Goal: Task Accomplishment & Management: Complete application form

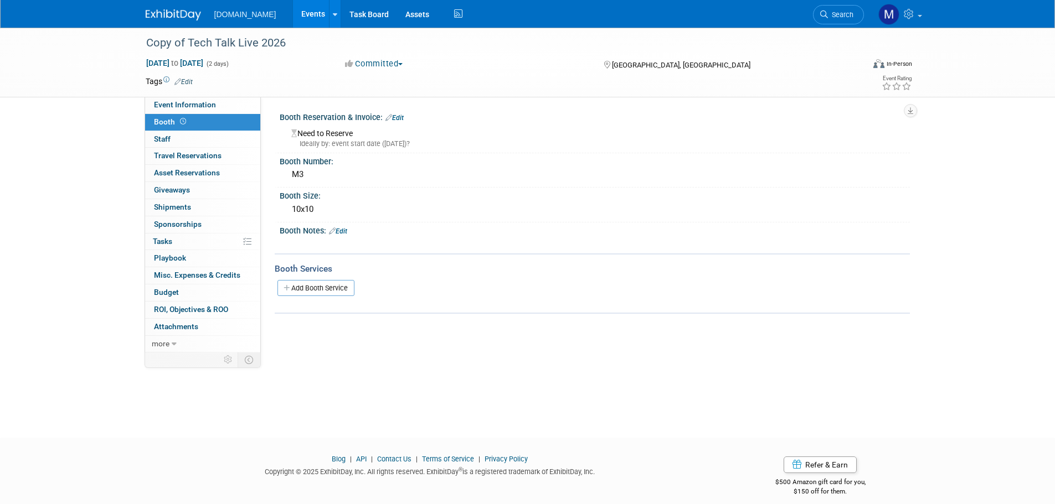
click at [172, 8] on link at bounding box center [180, 9] width 69 height 9
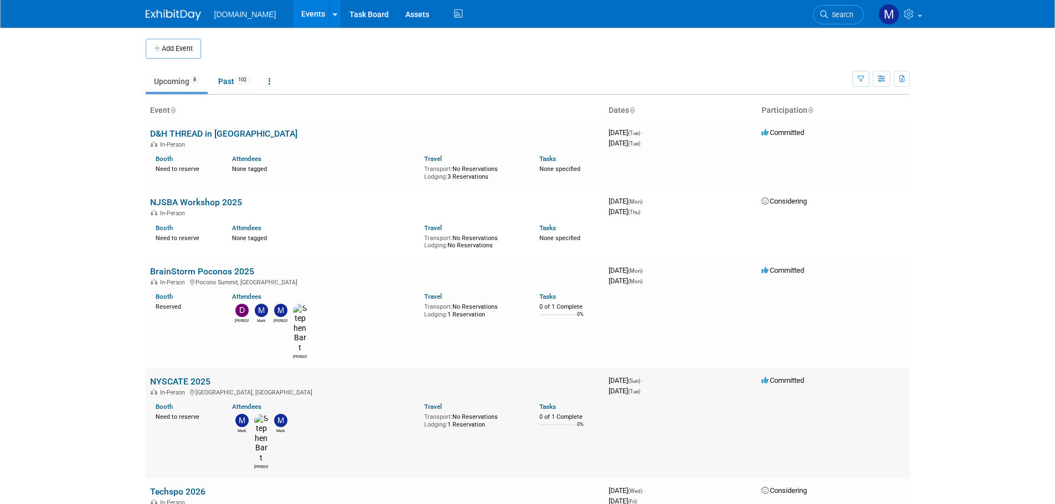
click at [161, 376] on link "NYSCATE 2025" at bounding box center [180, 381] width 60 height 11
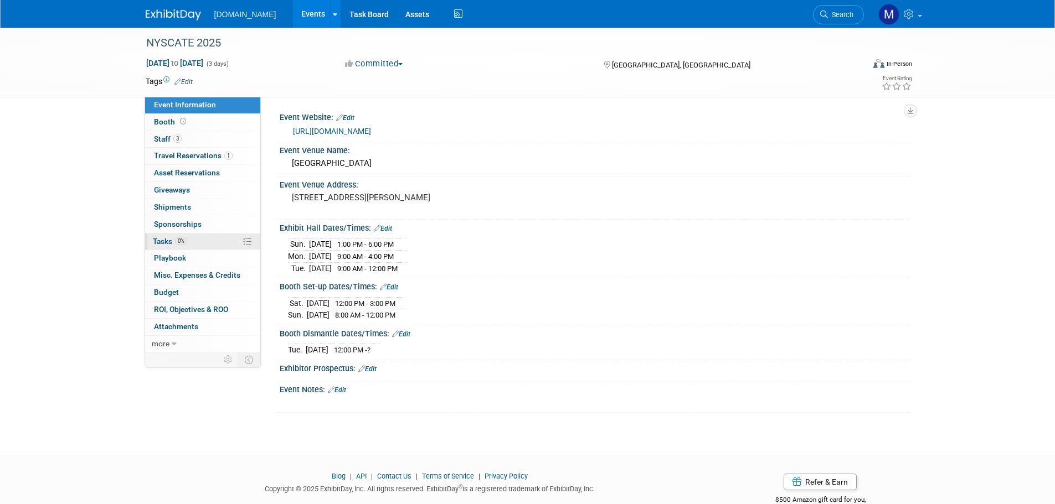
click at [162, 246] on link "0% Tasks 0%" at bounding box center [202, 242] width 115 height 17
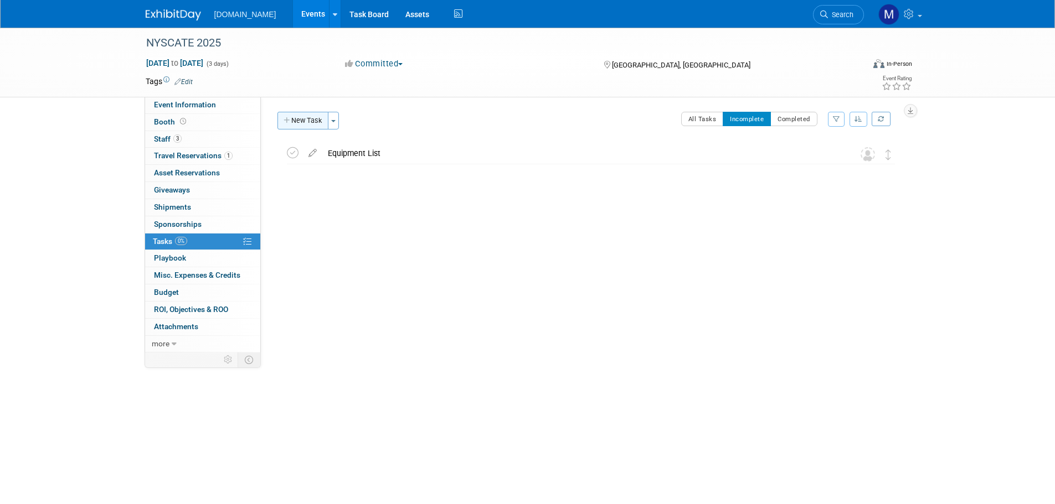
click at [310, 117] on button "New Task" at bounding box center [302, 121] width 51 height 18
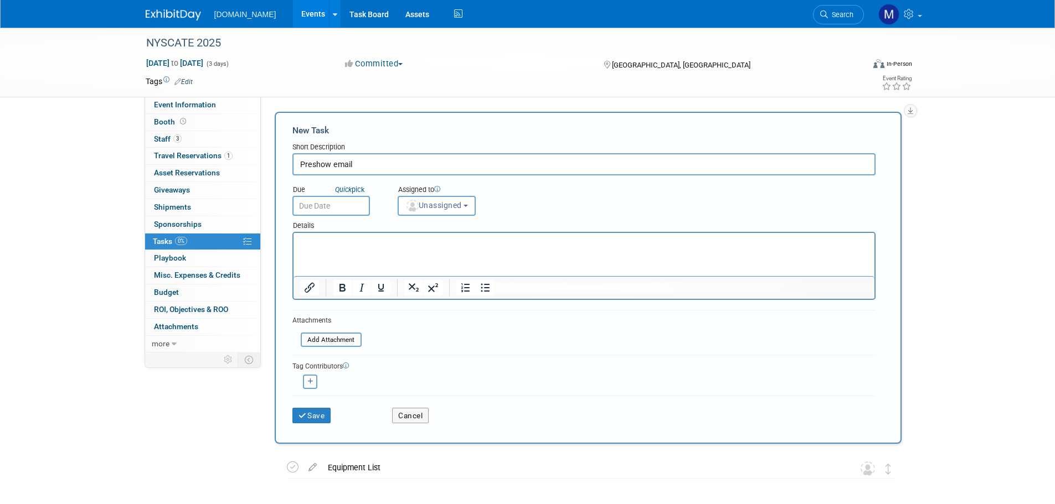
type input "Preshow email"
click at [319, 241] on p "Rich Text Area. Press ALT-0 for help." at bounding box center [584, 243] width 568 height 11
click at [405, 247] on p "I want this to begin on" at bounding box center [584, 243] width 568 height 11
click at [421, 240] on p "I want this to begin on October" at bounding box center [584, 243] width 568 height 11
click at [409, 241] on p "I want this to begin on October 19th" at bounding box center [584, 243] width 568 height 11
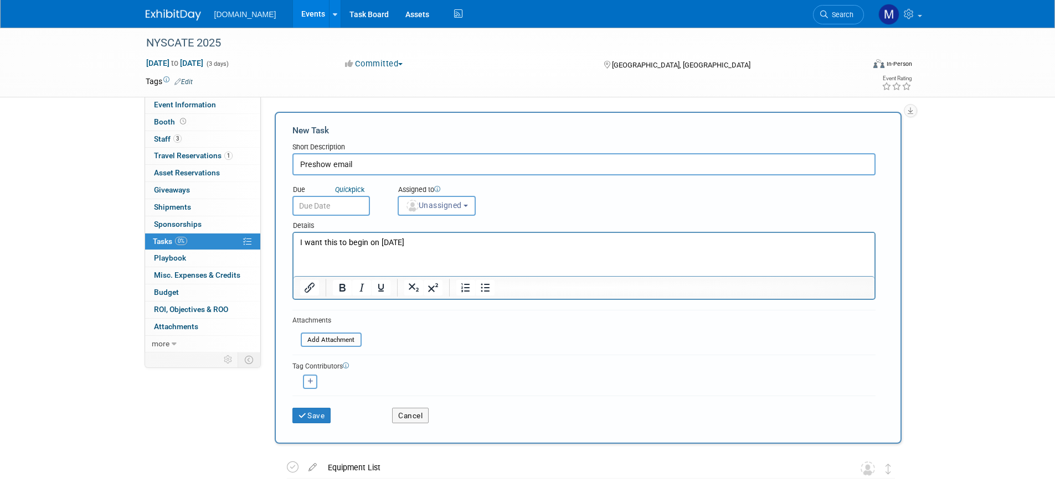
click at [361, 165] on input "Preshow email" at bounding box center [583, 164] width 583 height 22
type input "Preshow email start on [DATE]."
click at [411, 209] on img "button" at bounding box center [412, 206] width 12 height 12
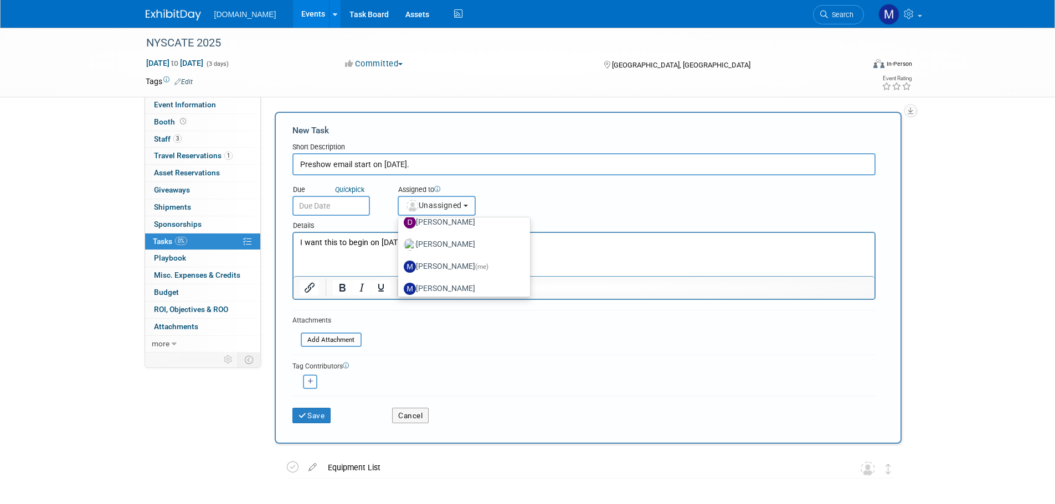
scroll to position [111, 0]
click at [428, 276] on label "Rachelle Menzella" at bounding box center [462, 278] width 116 height 18
click at [400, 276] on input "Rachelle Menzella" at bounding box center [396, 276] width 7 height 7
select select "b8c2182f-c603-47fd-9fb9-c7df11eeebe1"
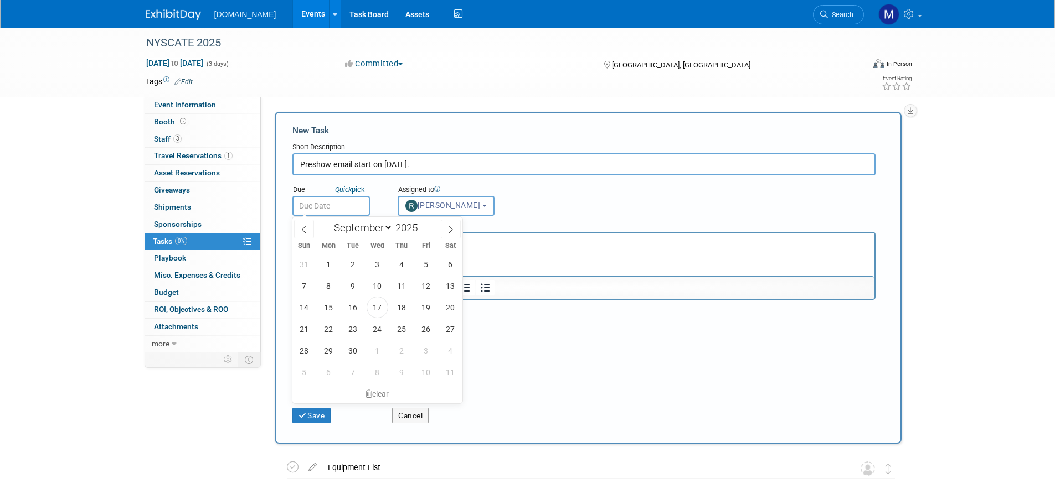
click at [334, 204] on input "text" at bounding box center [331, 206] width 78 height 20
click at [446, 229] on span at bounding box center [451, 229] width 20 height 19
select select "9"
click at [349, 350] on span "28" at bounding box center [353, 351] width 22 height 22
type input "Oct 28, 2025"
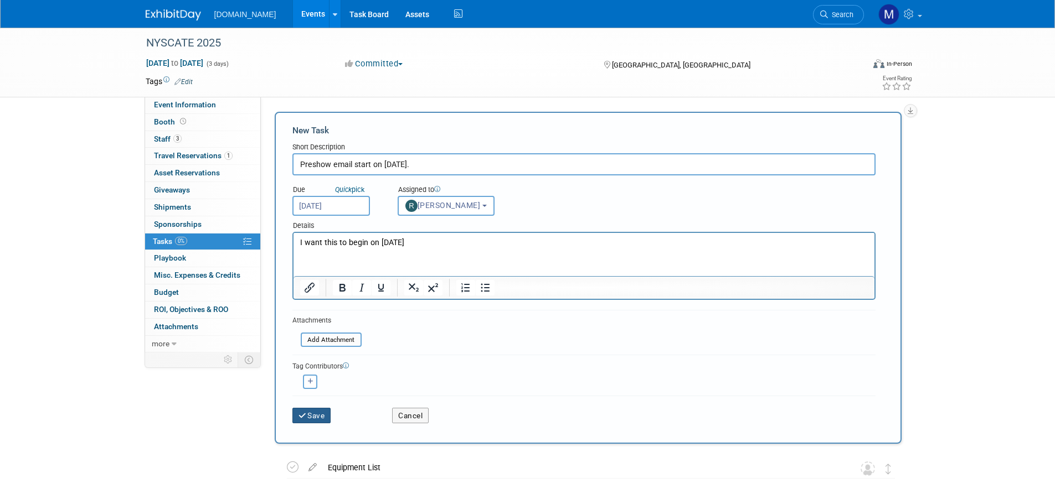
click at [302, 417] on icon "submit" at bounding box center [302, 416] width 9 height 8
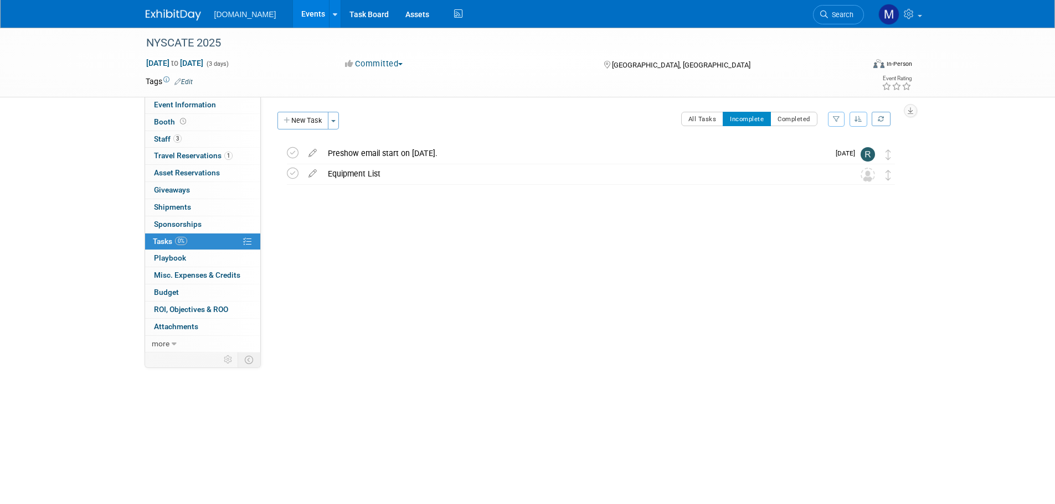
click at [174, 17] on img at bounding box center [173, 14] width 55 height 11
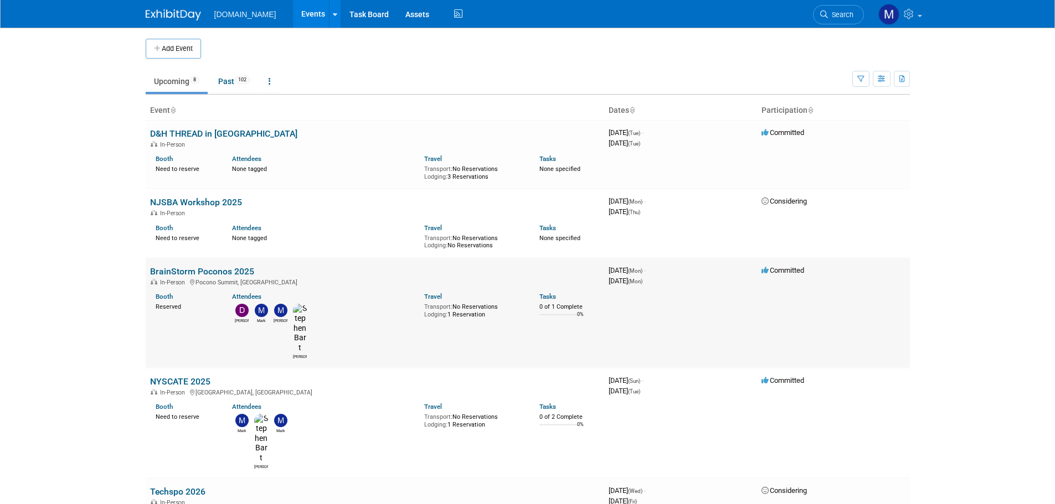
click at [220, 269] on link "BrainStorm Poconos 2025" at bounding box center [202, 271] width 104 height 11
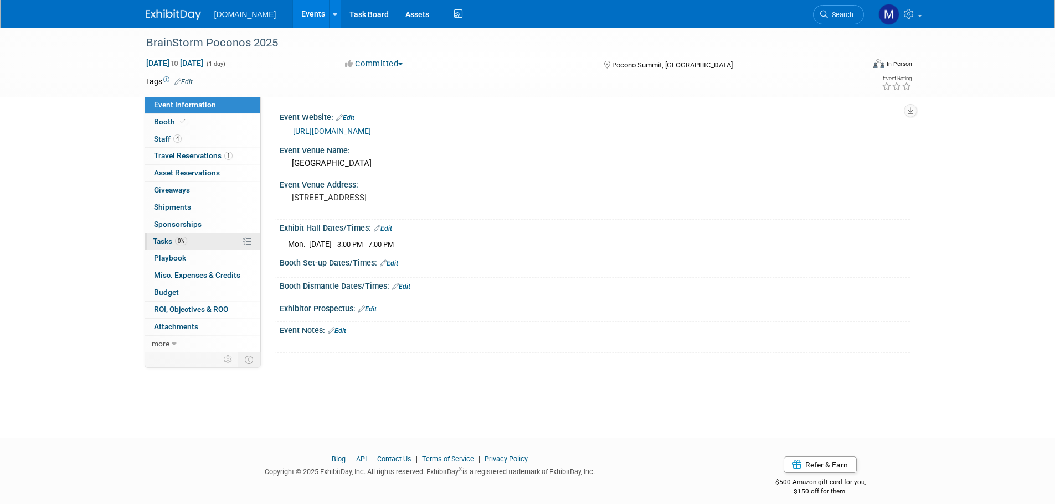
click at [171, 240] on span "Tasks 0%" at bounding box center [170, 241] width 34 height 9
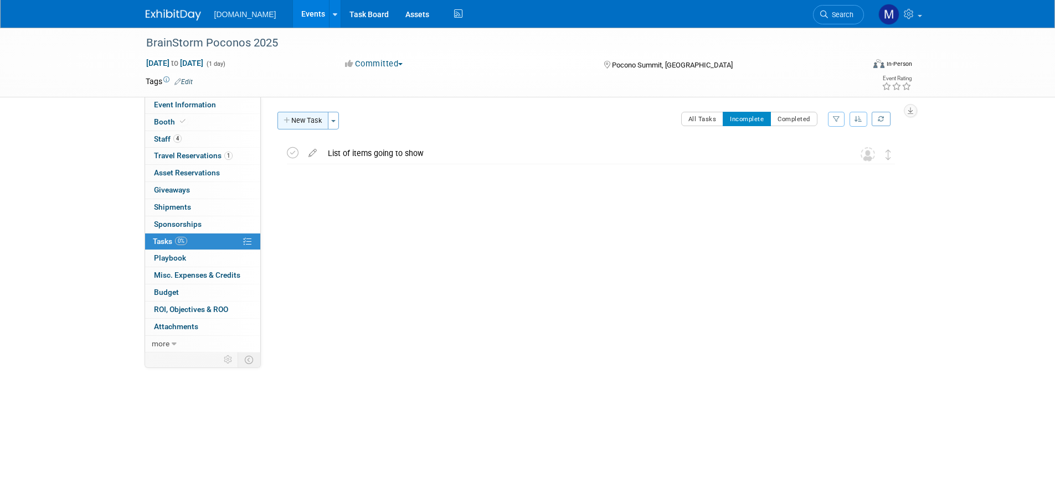
click at [306, 127] on button "New Task" at bounding box center [302, 121] width 51 height 18
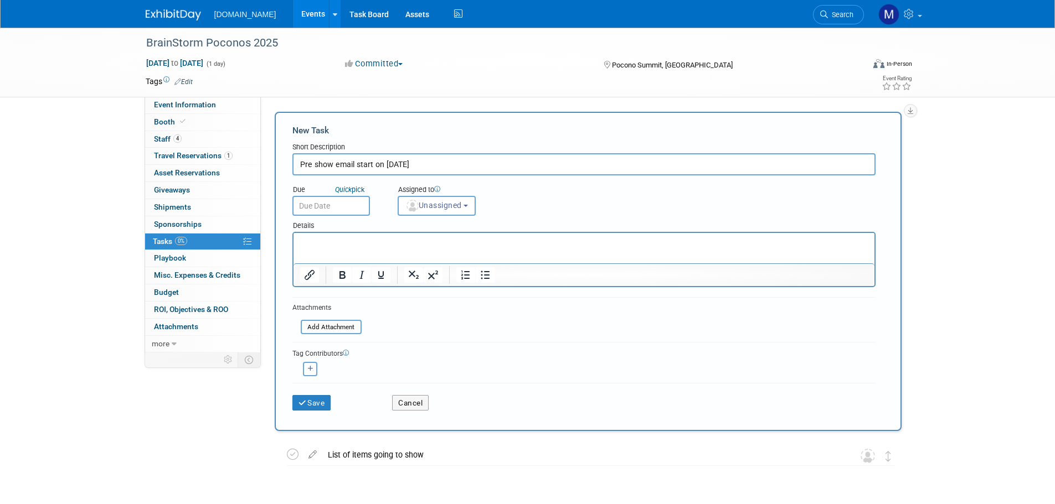
type input "Pre show email start on Oct 21"
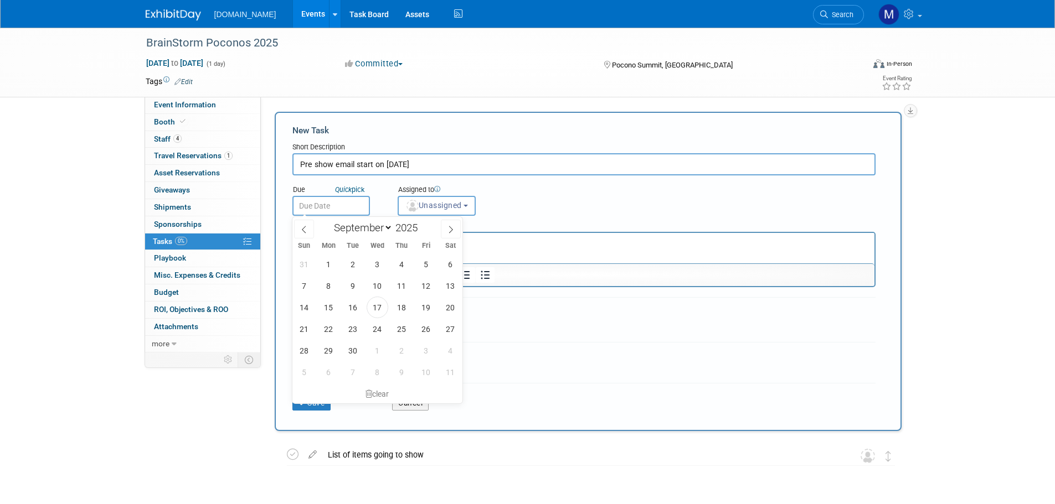
click at [306, 210] on input "text" at bounding box center [331, 206] width 78 height 20
click at [452, 231] on icon at bounding box center [451, 230] width 8 height 8
select select "9"
click at [357, 326] on span "21" at bounding box center [353, 329] width 22 height 22
type input "Oct 21, 2025"
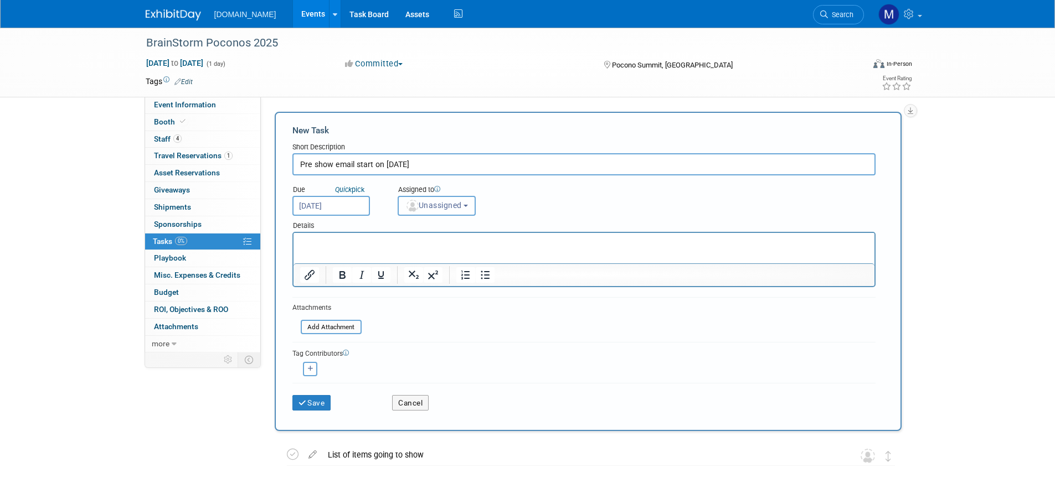
click at [426, 202] on span "Unassigned" at bounding box center [433, 205] width 56 height 9
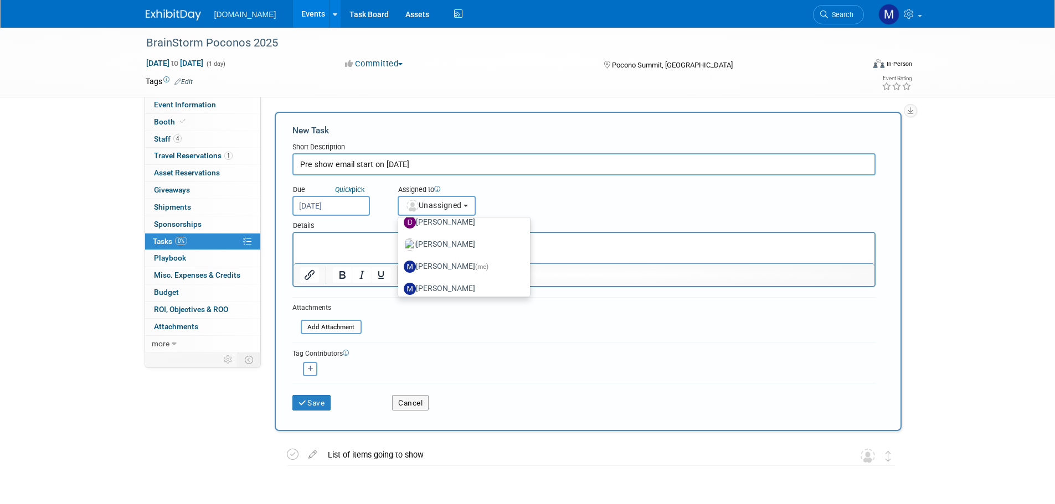
scroll to position [111, 0]
click at [429, 275] on label "Rachelle Menzella" at bounding box center [462, 278] width 116 height 18
click at [400, 275] on input "Rachelle Menzella" at bounding box center [396, 276] width 7 height 7
select select "b8c2182f-c603-47fd-9fb9-c7df11eeebe1"
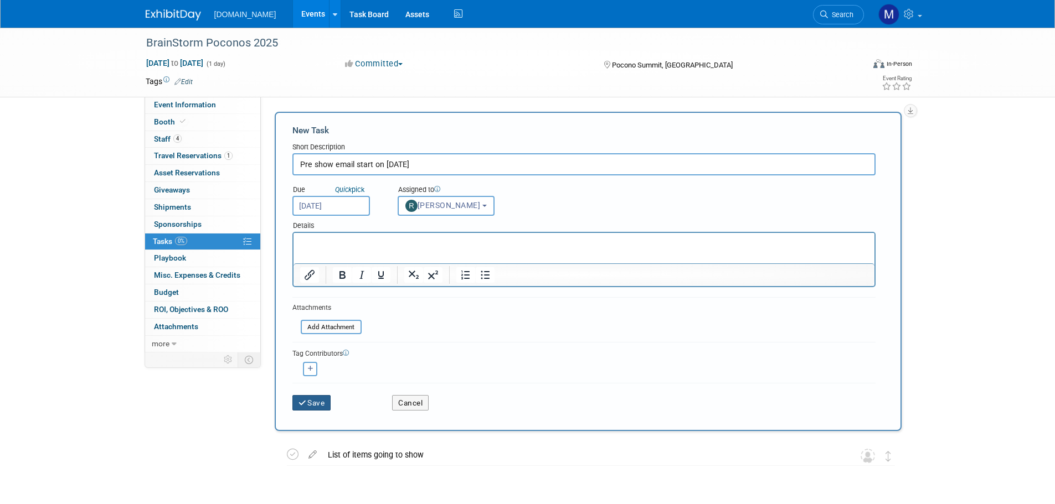
click at [300, 401] on icon "submit" at bounding box center [302, 404] width 9 height 8
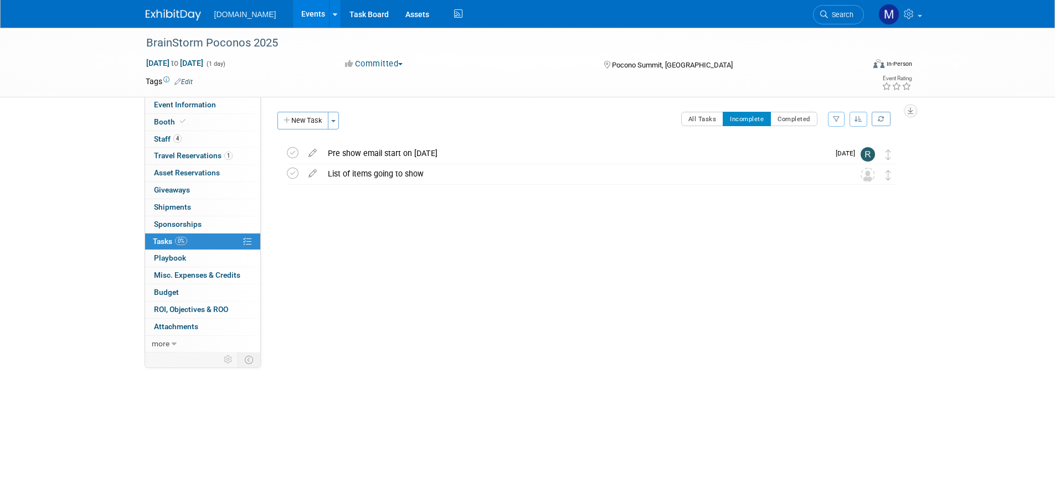
click at [177, 14] on img at bounding box center [173, 14] width 55 height 11
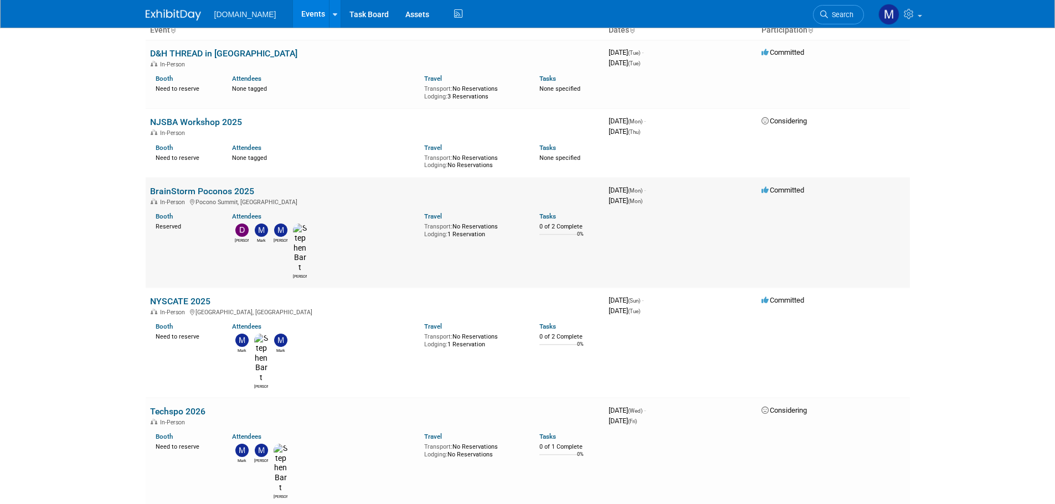
scroll to position [111, 0]
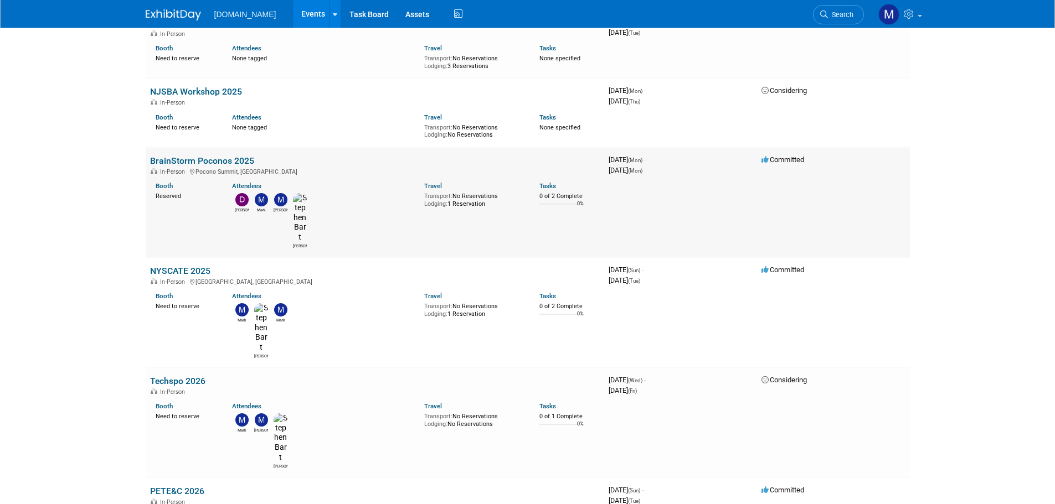
click at [183, 376] on link "Techspo 2026" at bounding box center [177, 381] width 55 height 11
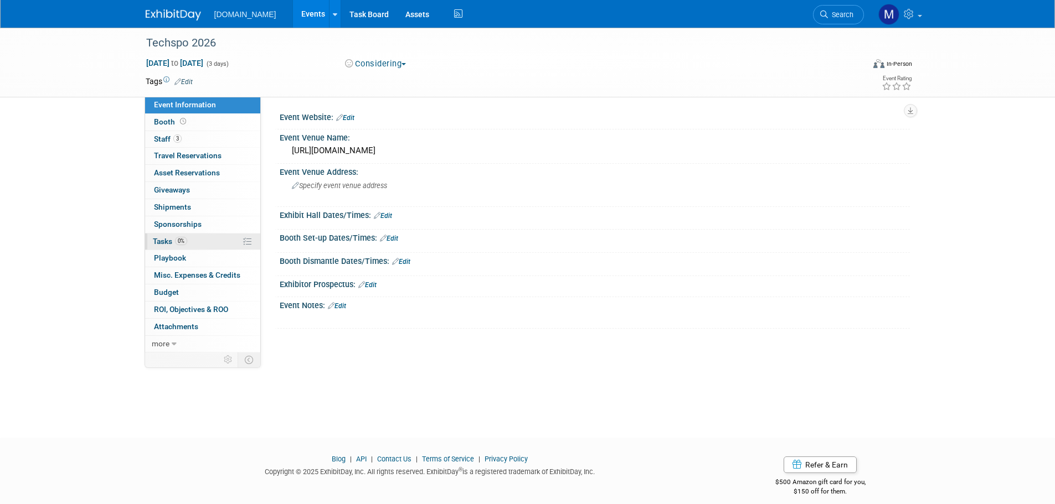
click at [164, 238] on span "Tasks 0%" at bounding box center [170, 241] width 34 height 9
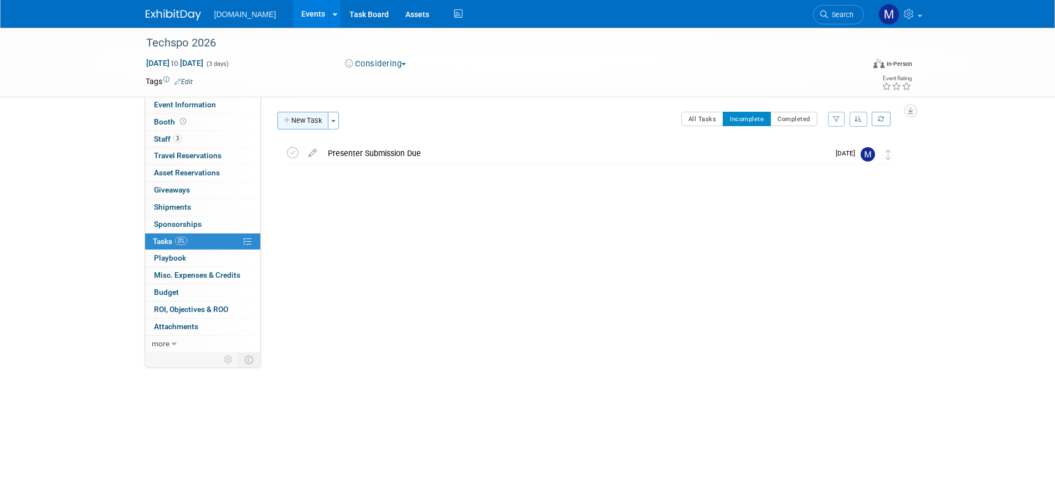
click at [292, 115] on button "New Task" at bounding box center [302, 121] width 51 height 18
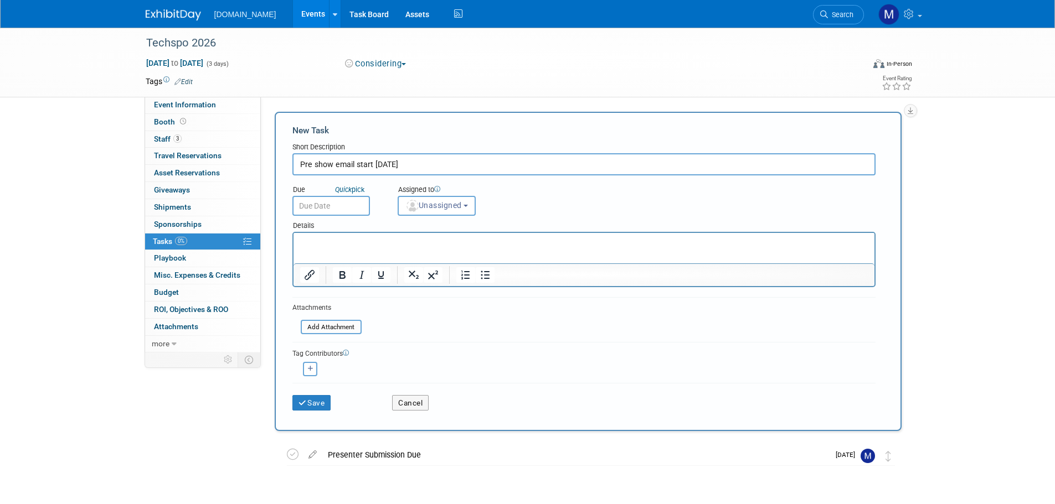
type input "Pre show email start Dec 17th"
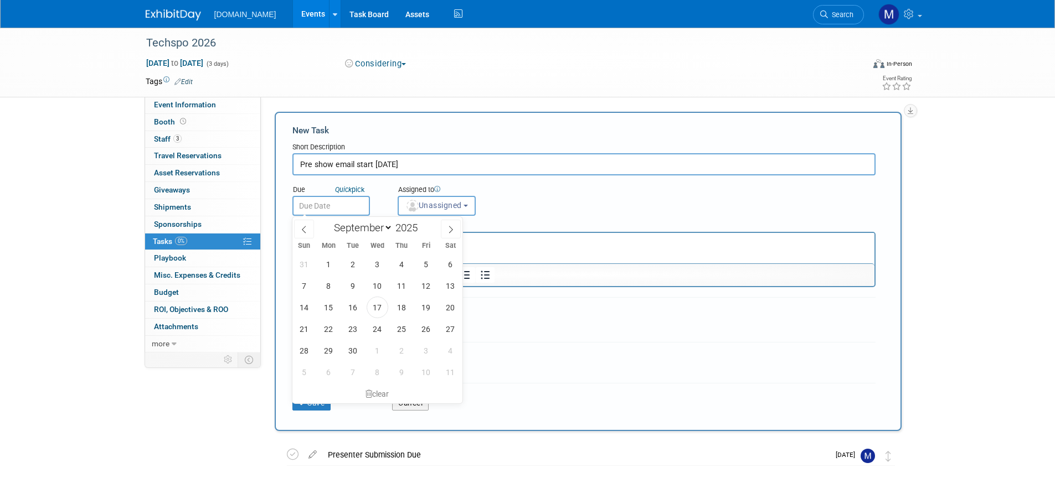
click at [323, 207] on input "text" at bounding box center [331, 206] width 78 height 20
click at [443, 232] on span at bounding box center [451, 229] width 20 height 19
select select "11"
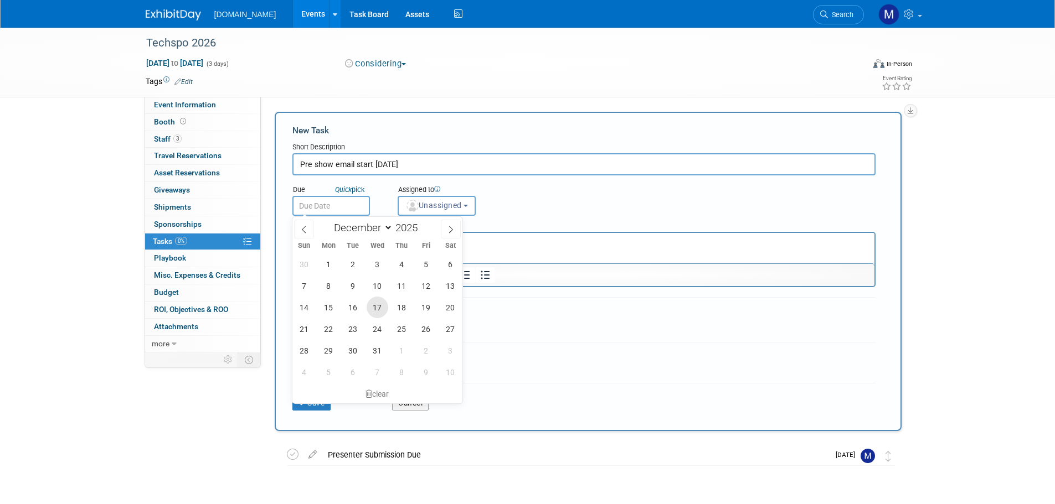
drag, startPoint x: 374, startPoint y: 305, endPoint x: 114, endPoint y: 21, distance: 384.4
click at [374, 305] on span "17" at bounding box center [378, 308] width 22 height 22
type input "Dec 17, 2025"
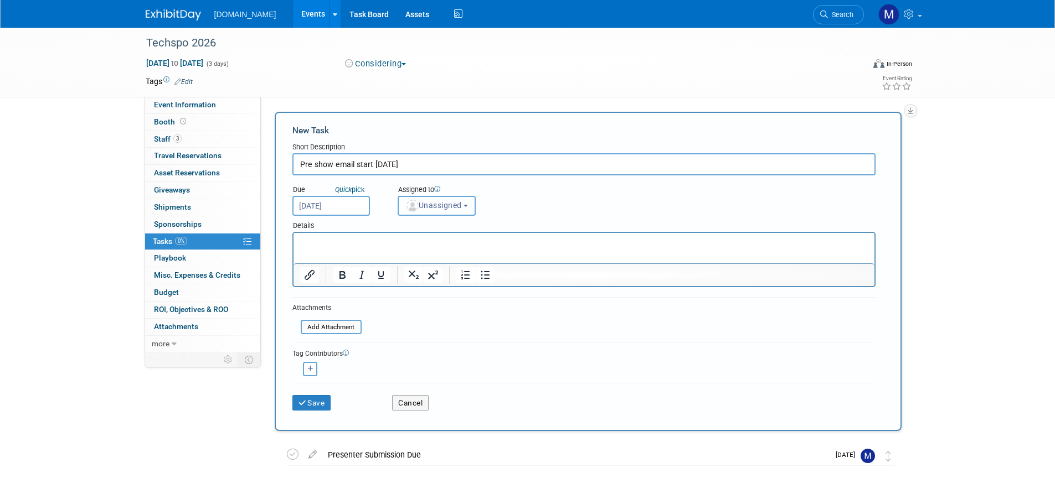
click at [431, 204] on span "Unassigned" at bounding box center [433, 205] width 56 height 9
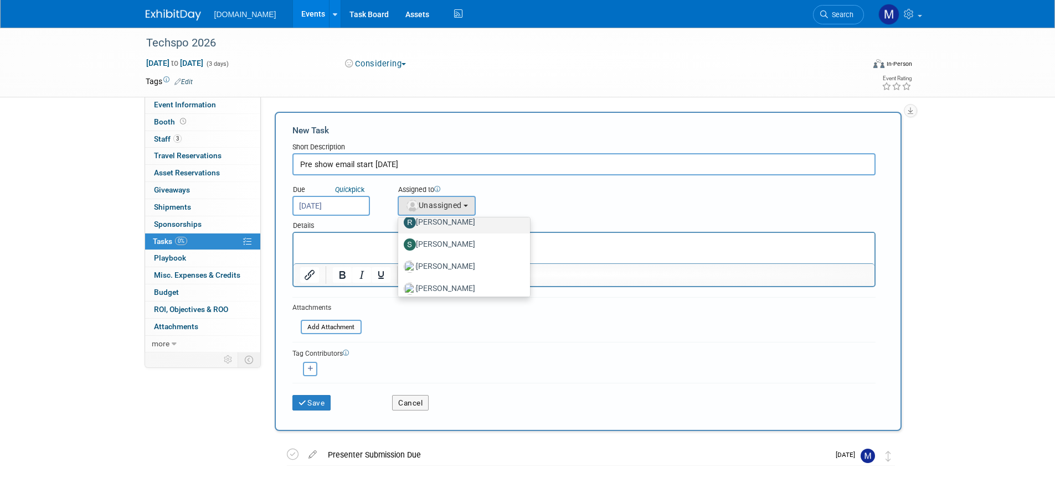
click at [454, 222] on label "[PERSON_NAME]" at bounding box center [462, 223] width 116 height 18
click at [400, 222] on input "[PERSON_NAME]" at bounding box center [396, 221] width 7 height 7
select select "b8c2182f-c603-47fd-9fb9-c7df11eeebe1"
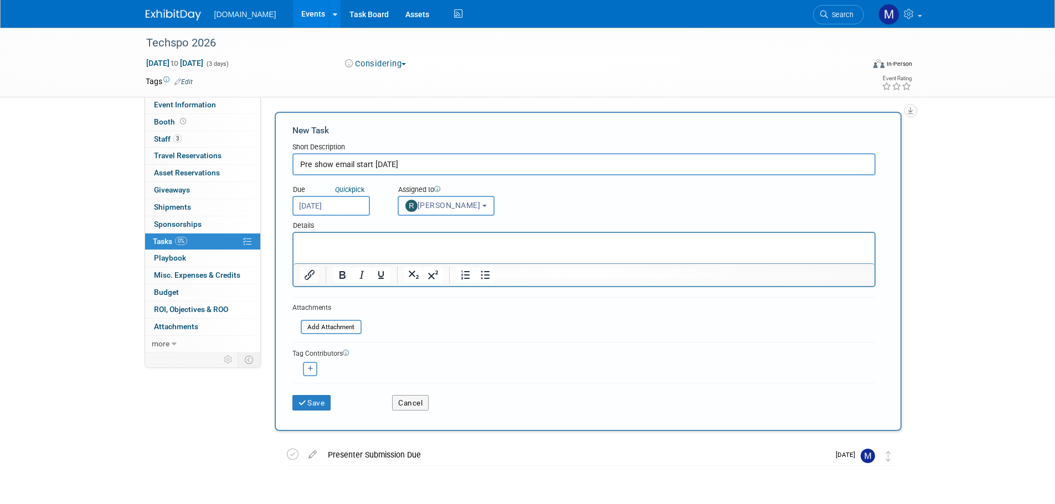
click at [313, 391] on div "Save" at bounding box center [334, 399] width 100 height 23
click at [308, 395] on button "Save" at bounding box center [311, 403] width 39 height 16
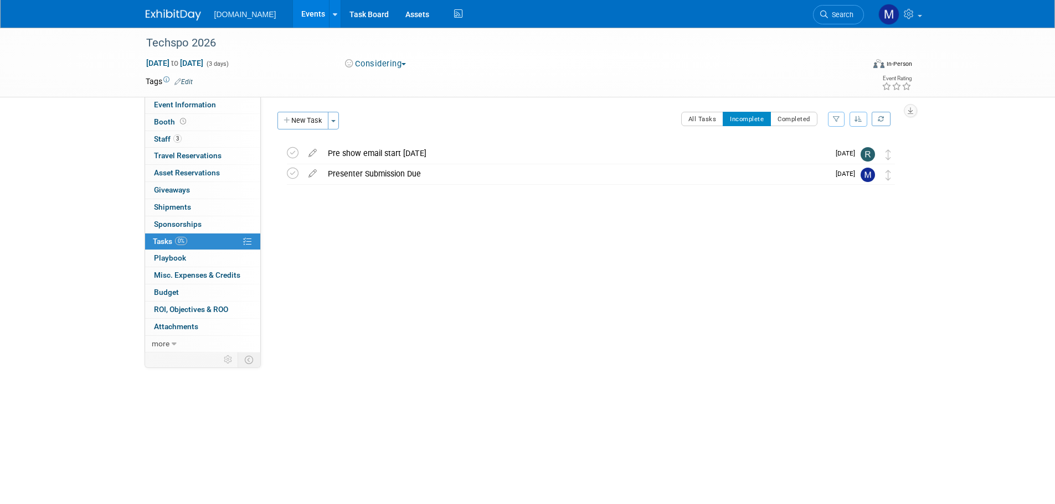
click at [162, 10] on img at bounding box center [173, 14] width 55 height 11
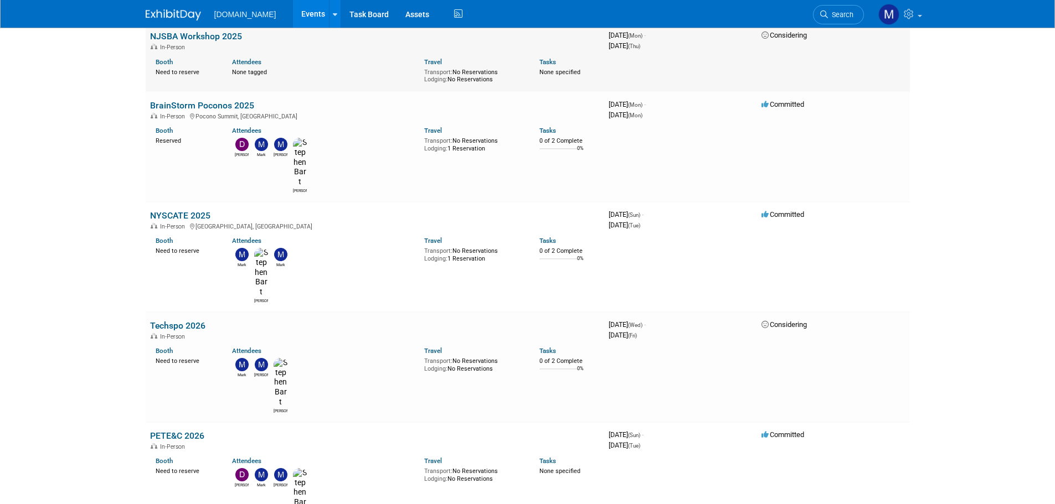
scroll to position [221, 0]
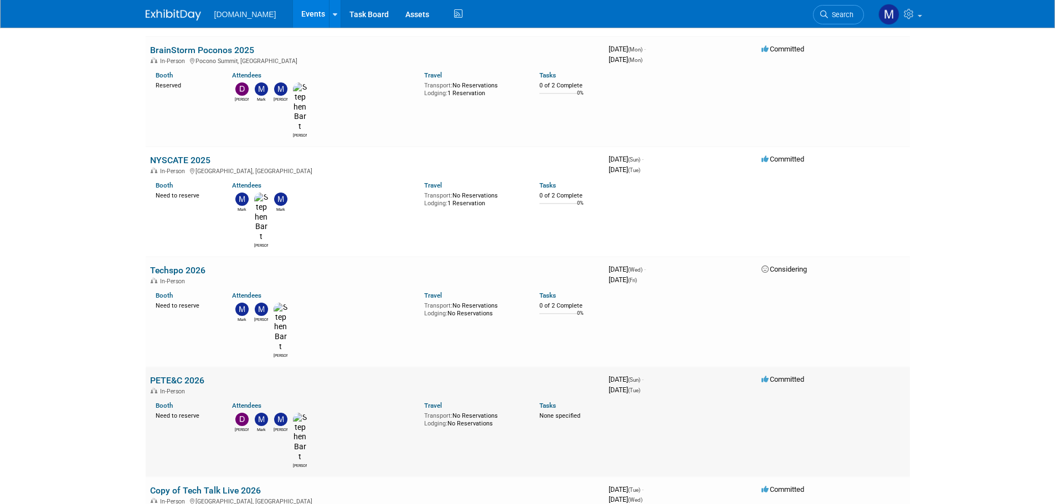
click at [183, 375] on link "PETE&C 2026" at bounding box center [177, 380] width 54 height 11
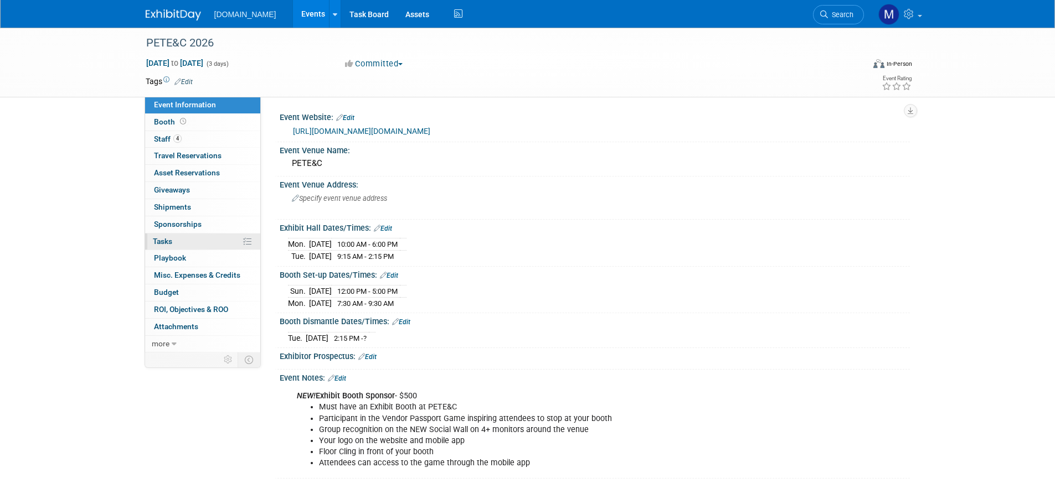
click at [156, 242] on span "Tasks 0%" at bounding box center [162, 241] width 19 height 9
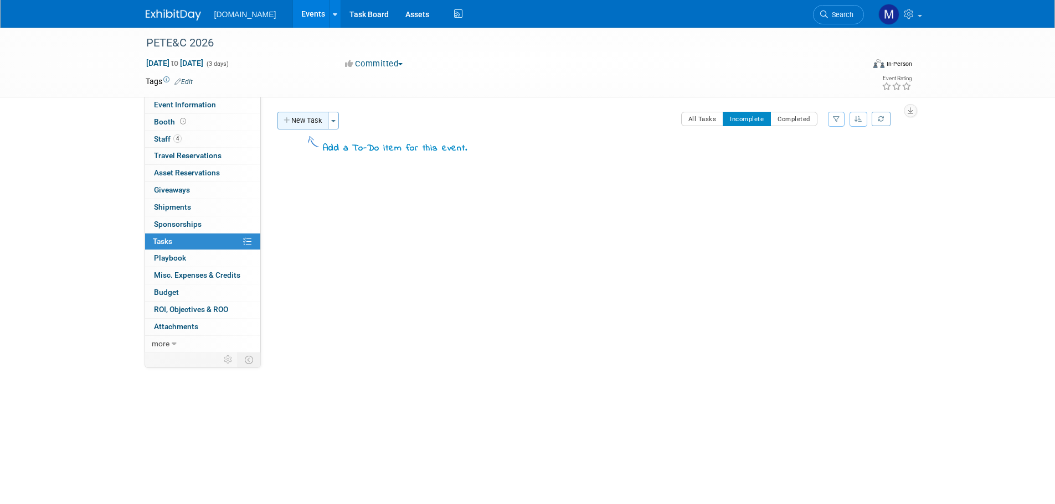
click at [290, 122] on icon "button" at bounding box center [287, 120] width 8 height 7
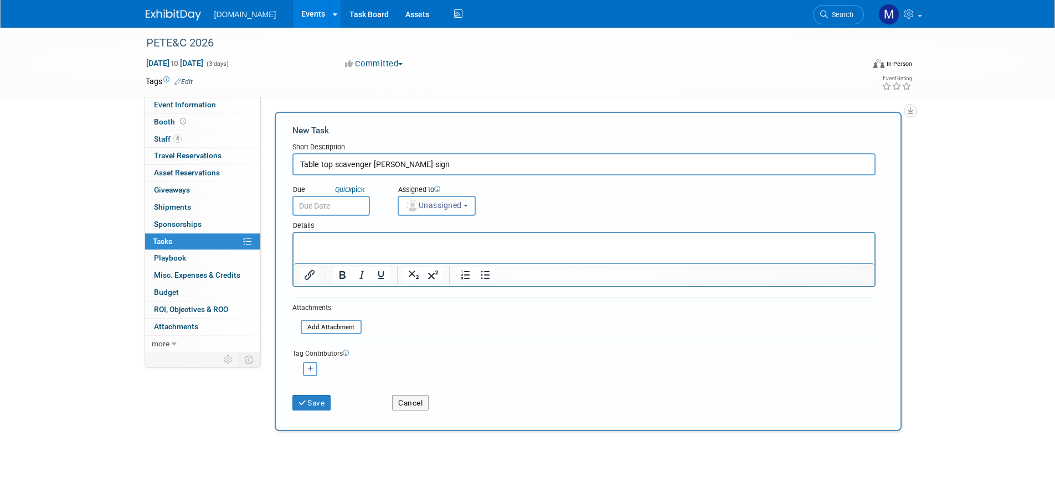
type input "Table top scavenger [PERSON_NAME] sign"
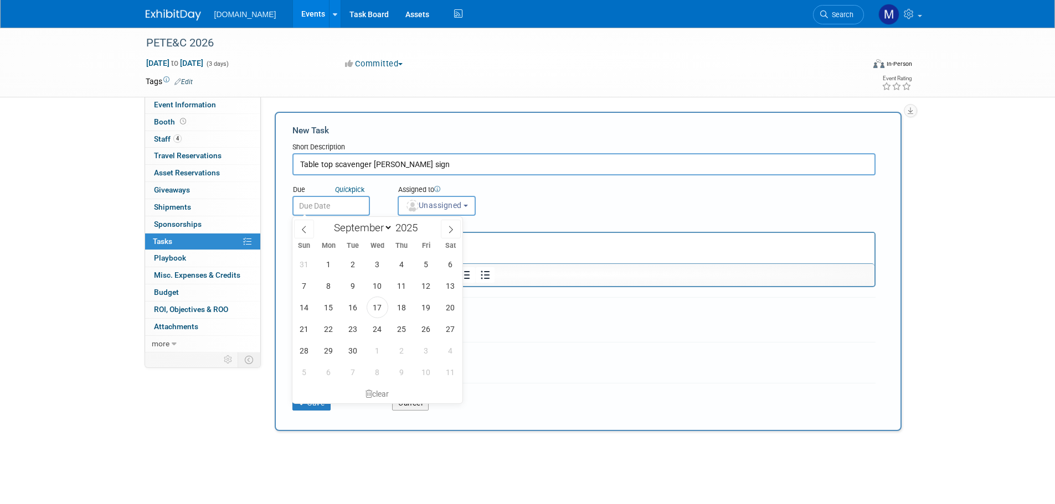
click at [327, 205] on input "text" at bounding box center [331, 206] width 78 height 20
click at [453, 232] on icon at bounding box center [451, 230] width 8 height 8
select select "11"
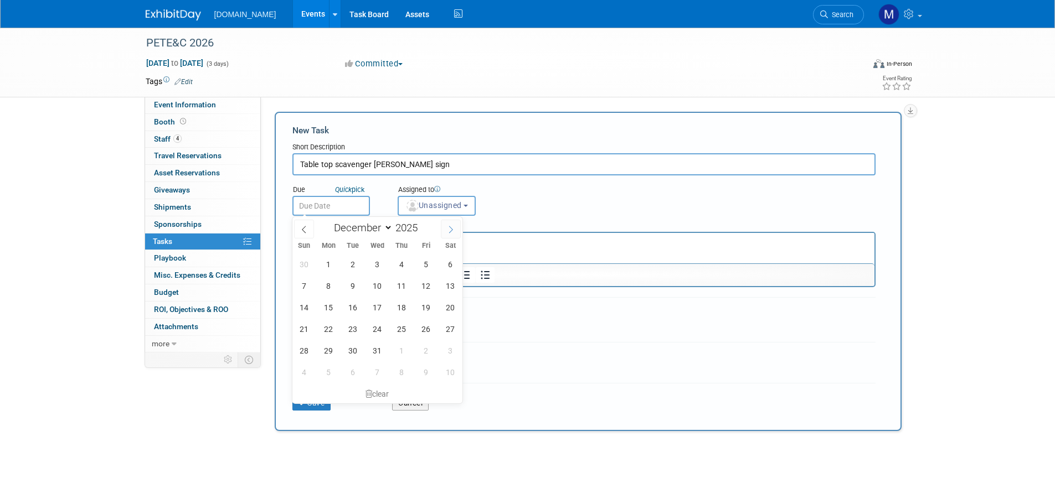
click at [453, 232] on icon at bounding box center [451, 230] width 8 height 8
type input "2026"
select select "0"
click at [326, 304] on span "12" at bounding box center [329, 308] width 22 height 22
type input "Jan 12, 2026"
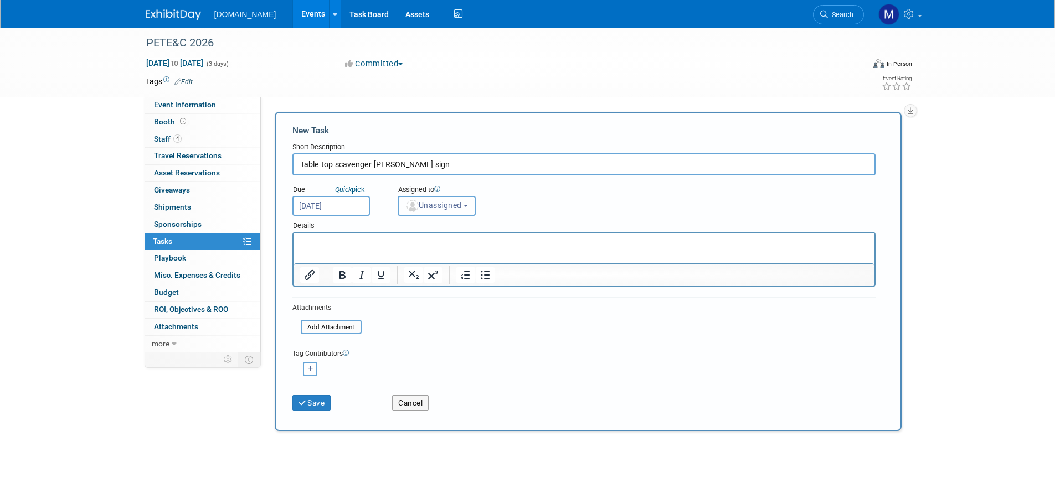
click at [454, 209] on span "Unassigned" at bounding box center [433, 205] width 56 height 9
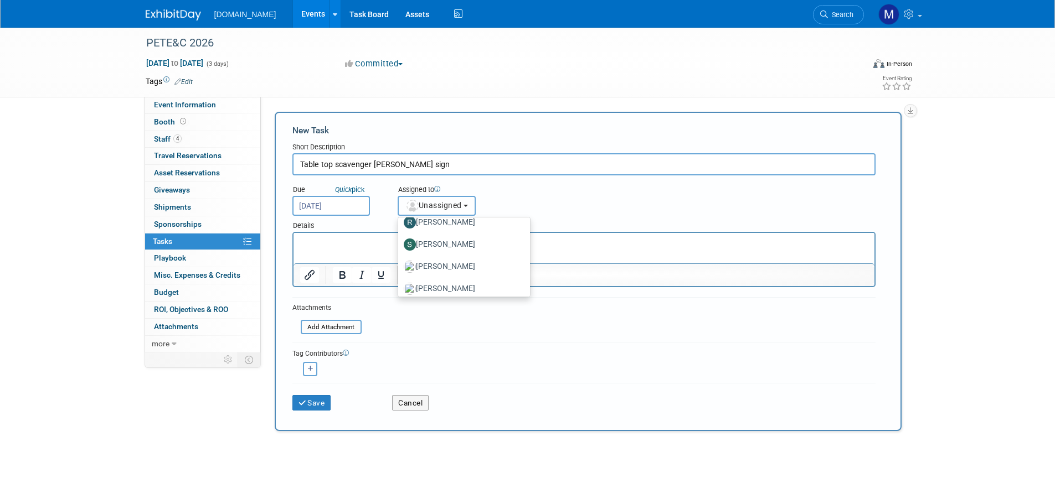
scroll to position [172, 0]
click at [430, 282] on label "[PERSON_NAME]" at bounding box center [462, 283] width 116 height 18
click at [400, 282] on input "[PERSON_NAME]" at bounding box center [396, 281] width 7 height 7
select select "a1cfb3db-9cb6-423b-98f0-e04ce0bbbe74"
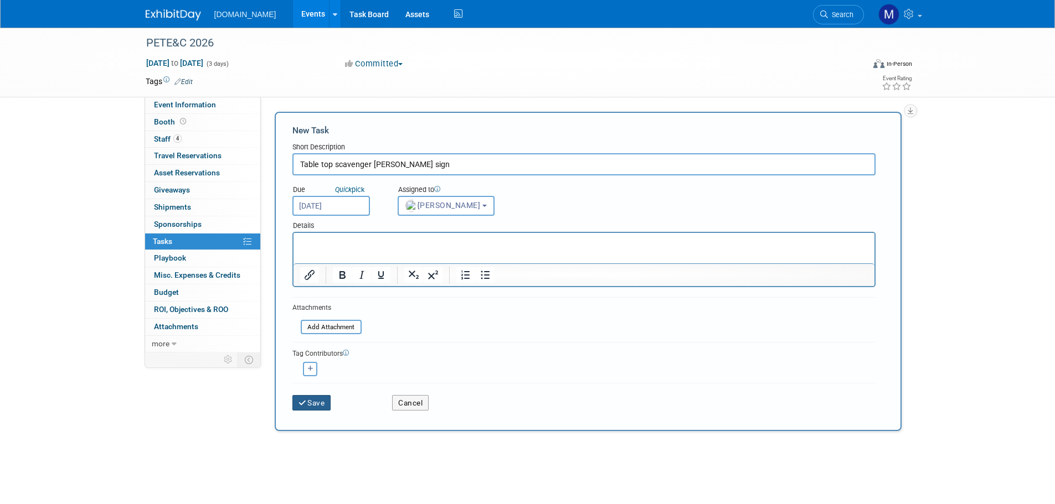
click at [307, 403] on icon "submit" at bounding box center [302, 404] width 9 height 8
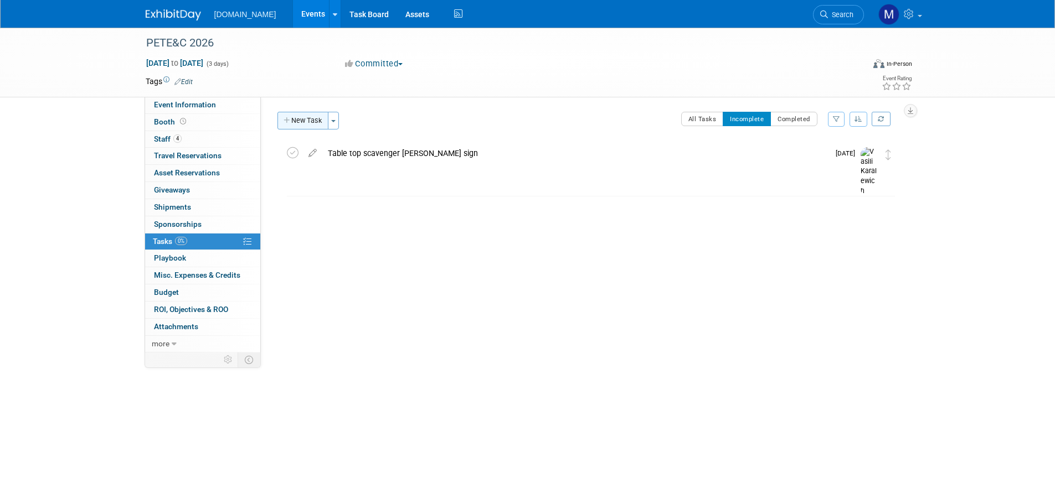
click at [313, 117] on button "New Task" at bounding box center [302, 121] width 51 height 18
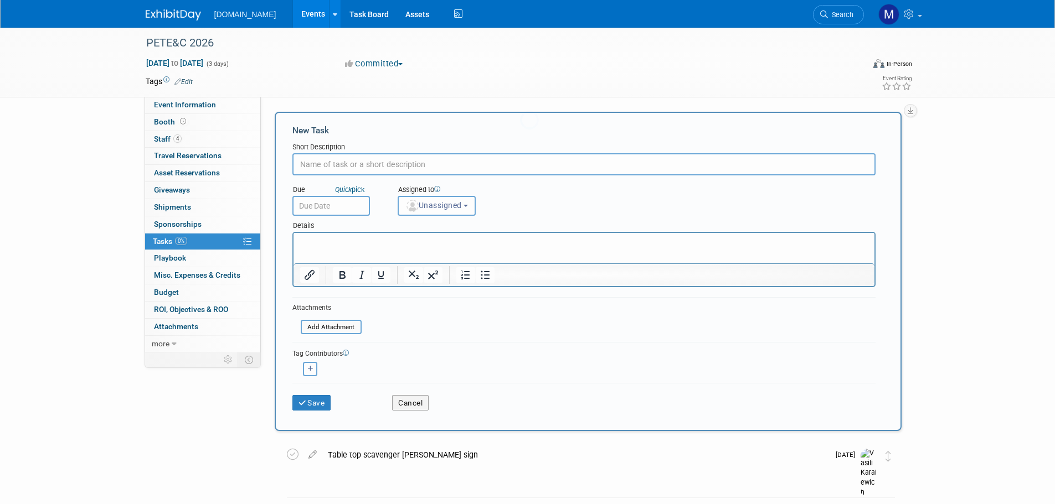
scroll to position [0, 0]
type input "Start PETE pre show 1/7"
click at [321, 208] on body "Educate-me.net Events Add Event Bulk Upload Events Shareable Event Boards Recen…" at bounding box center [527, 252] width 1055 height 504
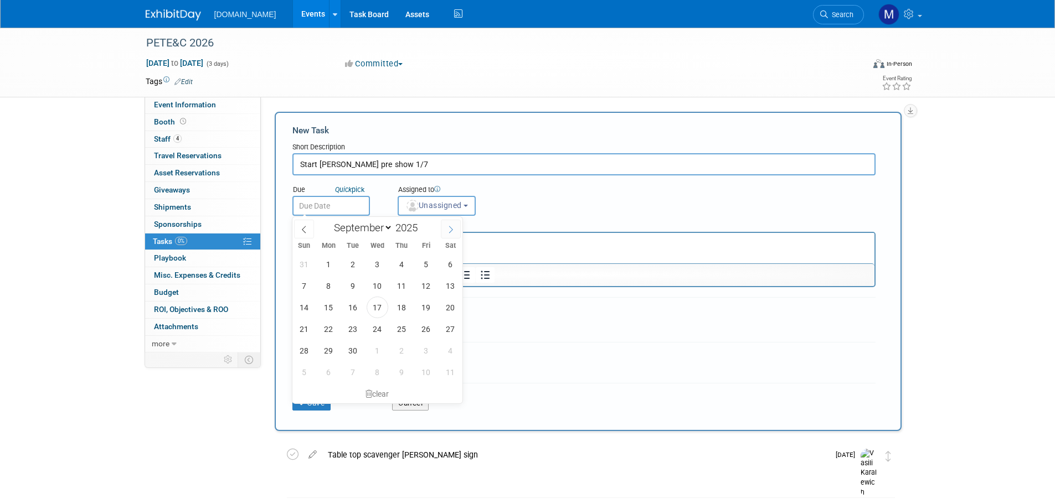
click at [450, 228] on icon at bounding box center [451, 230] width 8 height 8
select select "11"
click at [450, 228] on icon at bounding box center [451, 230] width 8 height 8
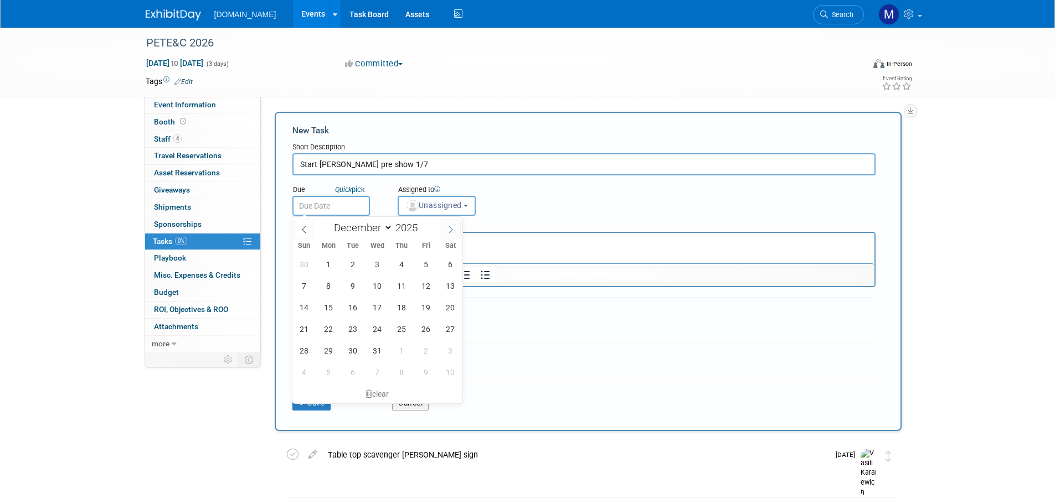
type input "2026"
select select "0"
click at [373, 285] on span "7" at bounding box center [378, 286] width 22 height 22
type input "Jan 7, 2026"
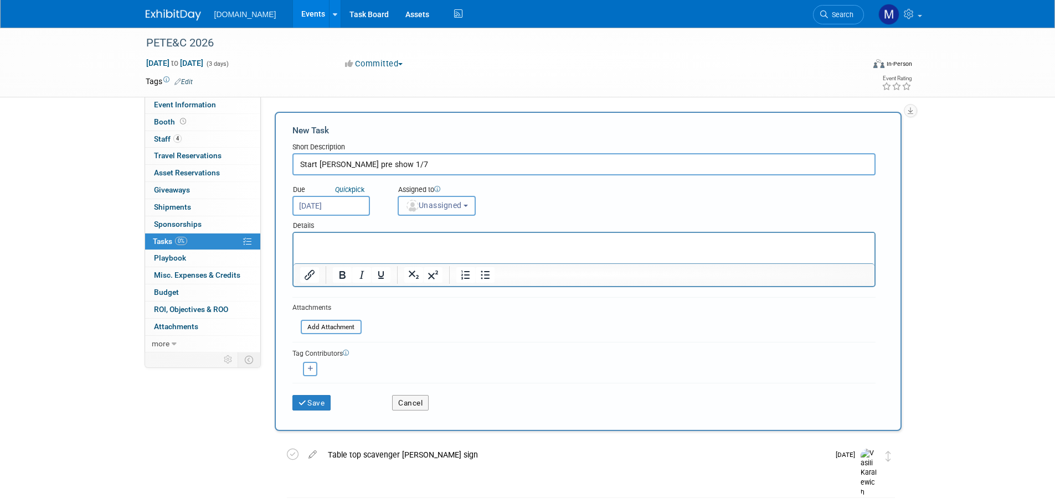
click at [432, 209] on span "Unassigned" at bounding box center [433, 205] width 56 height 9
click at [442, 278] on label "[PERSON_NAME]" at bounding box center [462, 278] width 116 height 18
click at [400, 278] on input "[PERSON_NAME]" at bounding box center [396, 276] width 7 height 7
select select "b8c2182f-c603-47fd-9fb9-c7df11eeebe1"
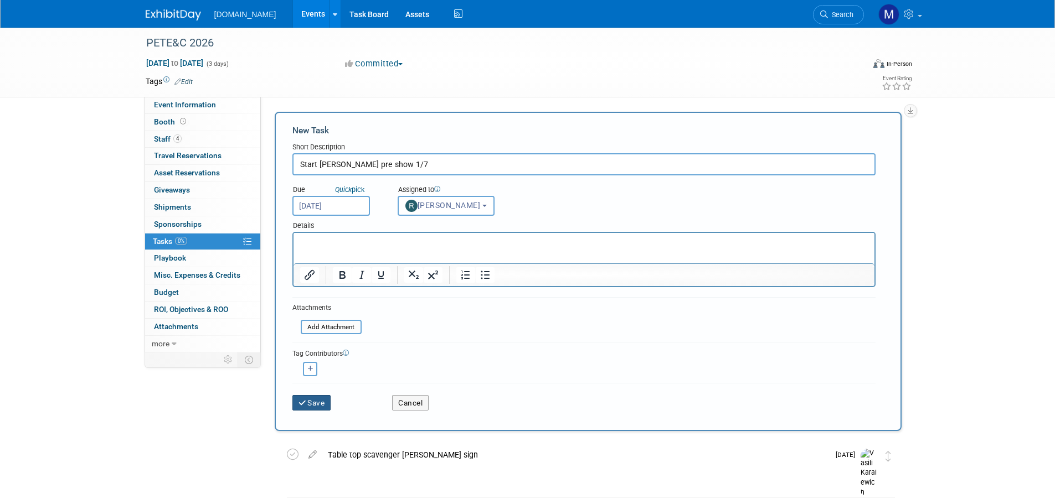
click at [307, 399] on button "Save" at bounding box center [311, 403] width 39 height 16
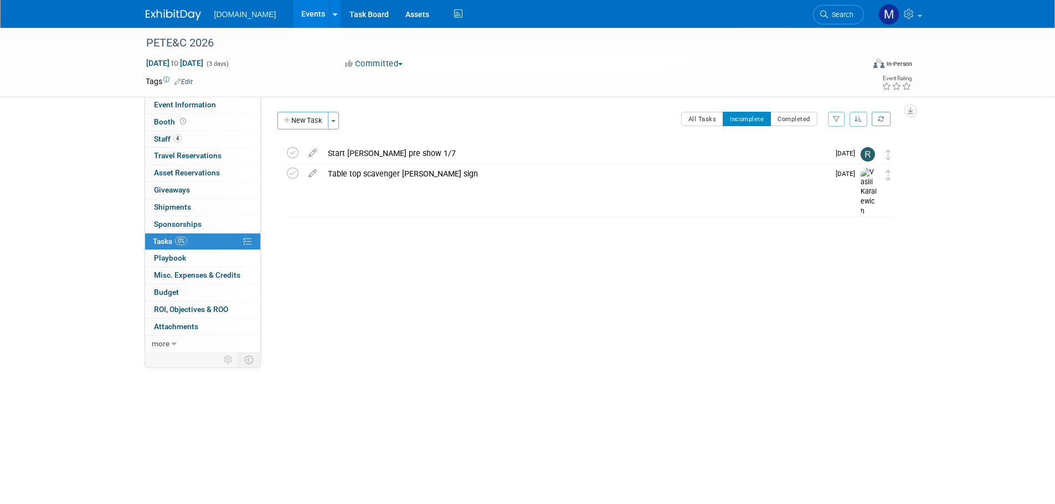
click at [167, 17] on img at bounding box center [173, 14] width 55 height 11
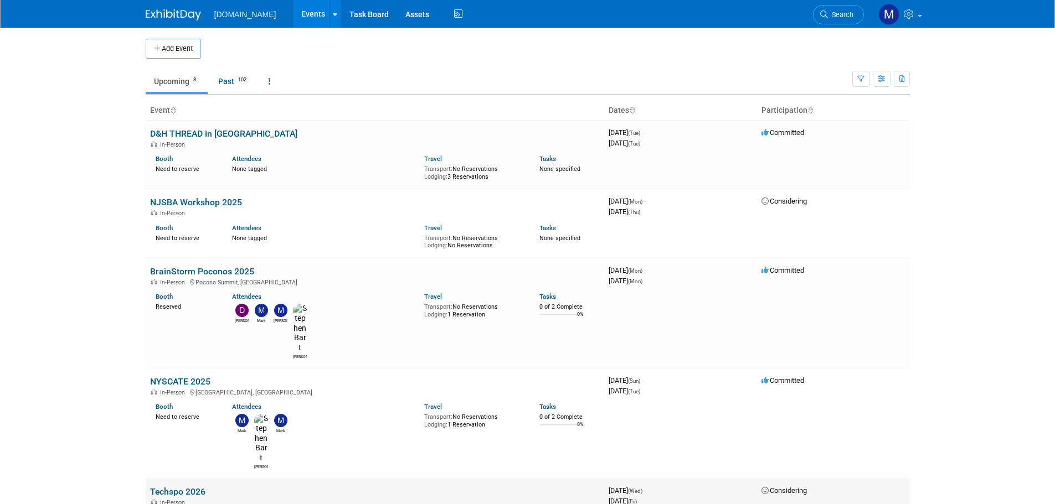
click at [173, 487] on link "Techspo 2026" at bounding box center [177, 492] width 55 height 11
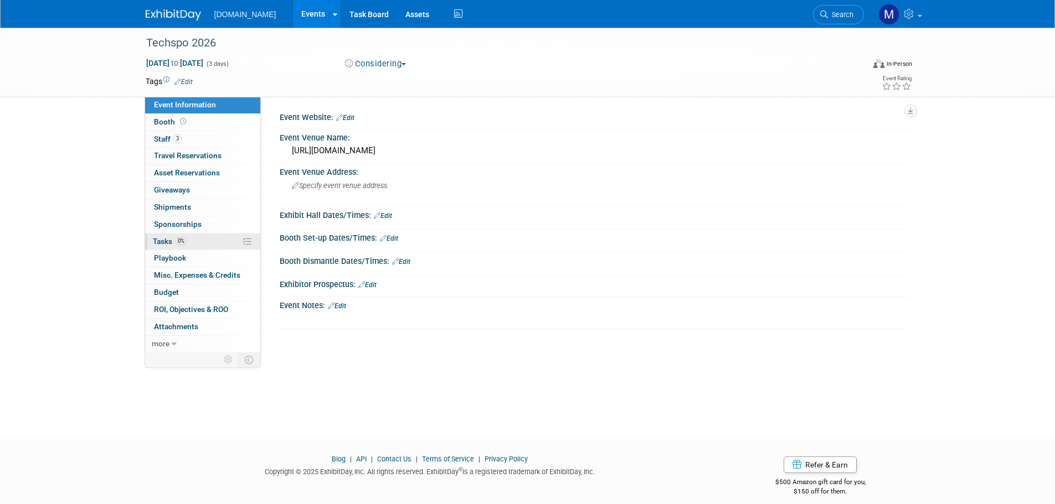
click at [162, 241] on span "Tasks 0%" at bounding box center [170, 241] width 34 height 9
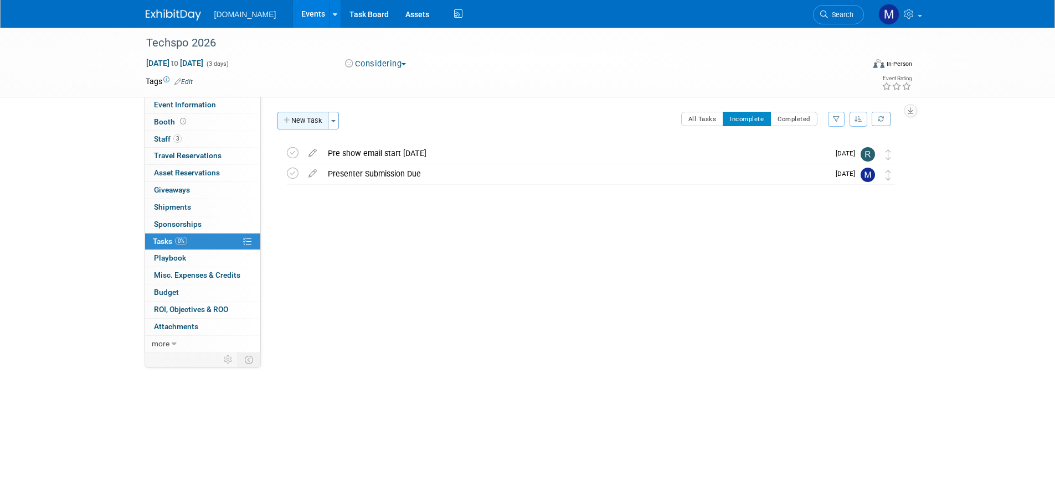
click at [297, 118] on button "New Task" at bounding box center [302, 121] width 51 height 18
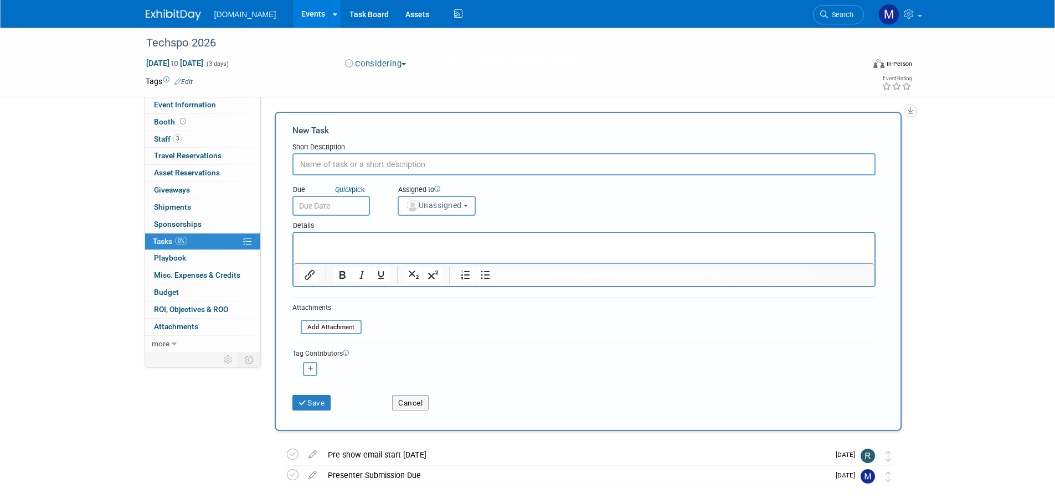
paste input "Table top scavenger [PERSON_NAME] sign"
type input "Table top scavenger [PERSON_NAME] sign"
click at [326, 206] on input "text" at bounding box center [331, 206] width 78 height 20
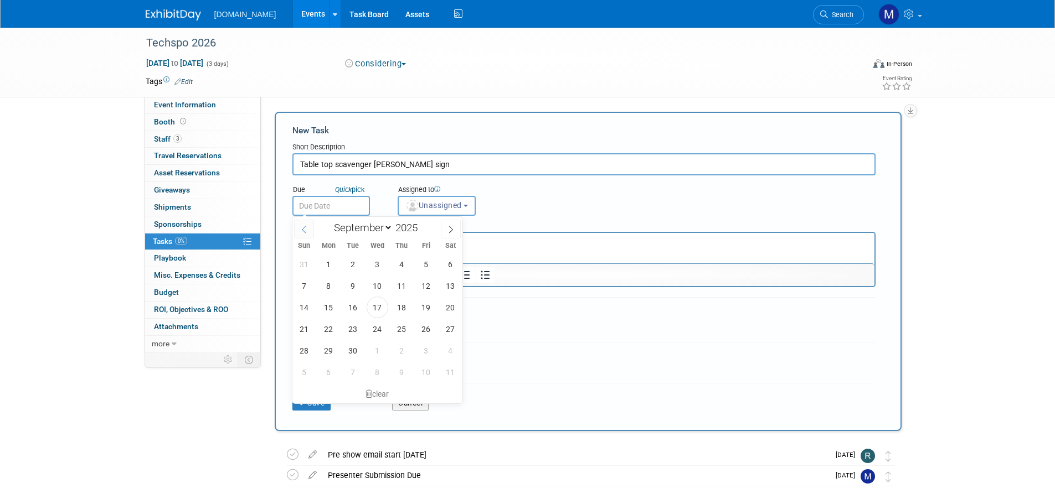
click at [303, 228] on icon at bounding box center [304, 229] width 4 height 7
click at [456, 235] on span at bounding box center [451, 229] width 20 height 19
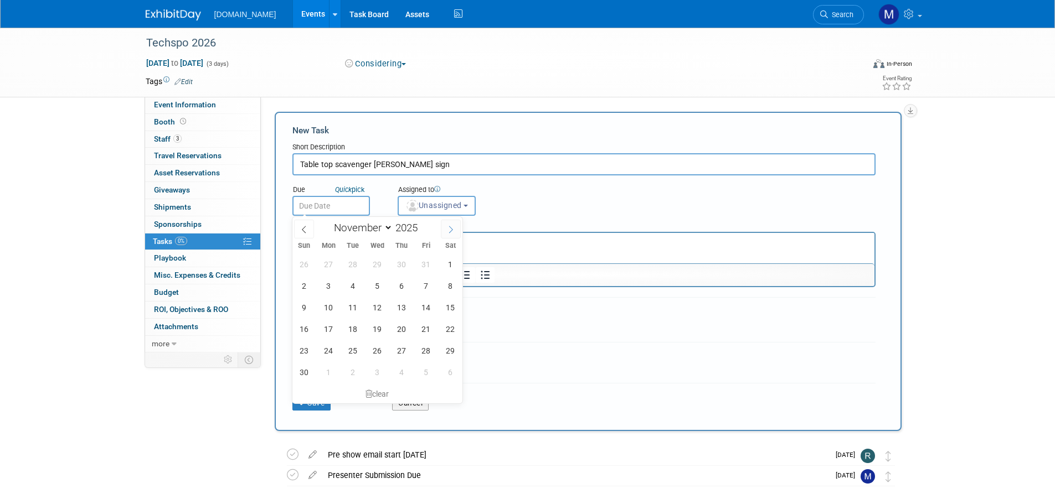
select select "11"
click at [328, 329] on span "22" at bounding box center [329, 329] width 22 height 22
type input "Dec 22, 2025"
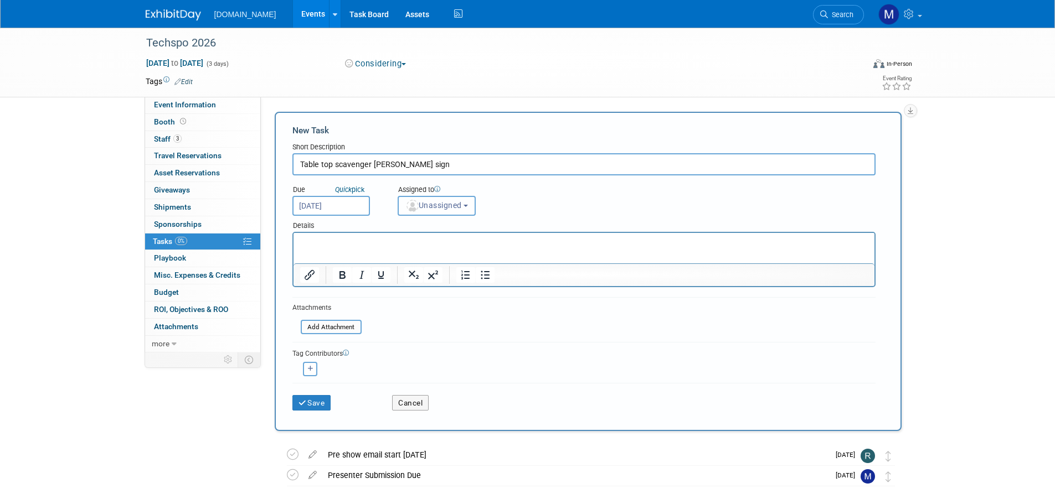
click at [420, 200] on button "Unassigned" at bounding box center [437, 206] width 79 height 20
click at [435, 284] on label "[PERSON_NAME]" at bounding box center [462, 283] width 116 height 18
click at [400, 284] on input "[PERSON_NAME]" at bounding box center [396, 281] width 7 height 7
select select "a1cfb3db-9cb6-423b-98f0-e04ce0bbbe74"
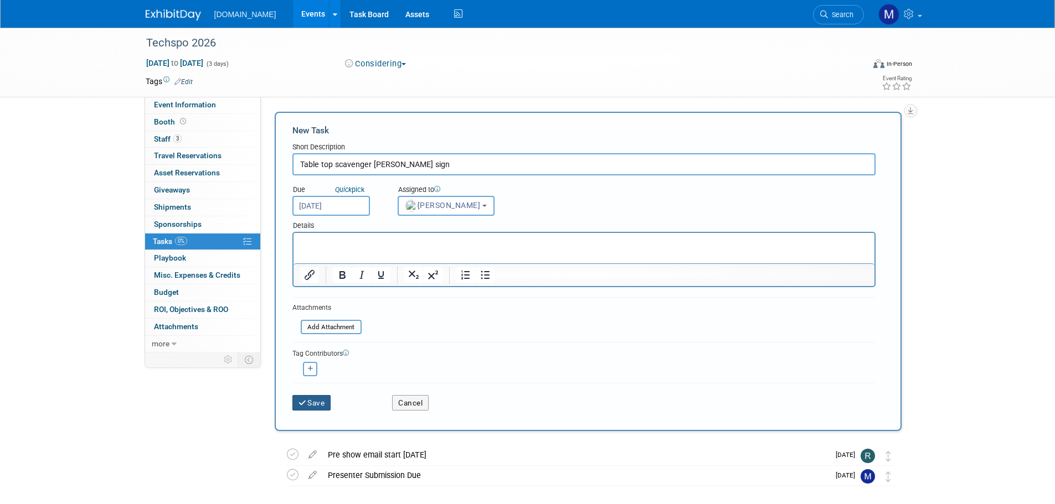
click at [311, 402] on button "Save" at bounding box center [311, 403] width 39 height 16
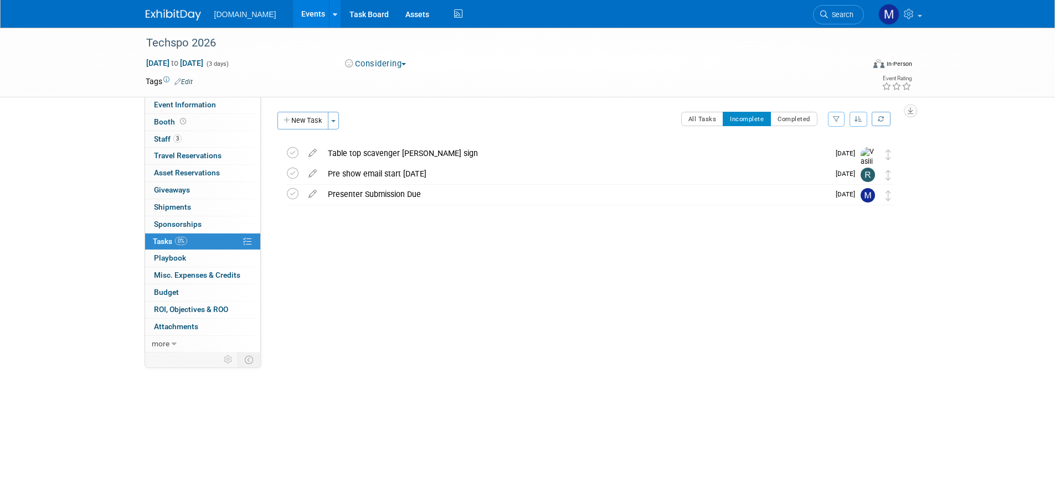
click at [172, 13] on img at bounding box center [173, 14] width 55 height 11
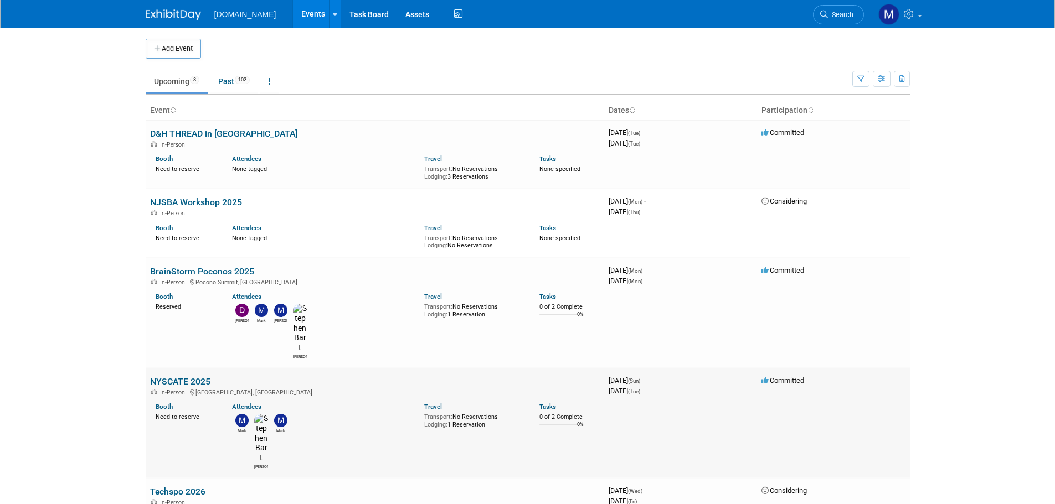
click at [173, 376] on link "NYSCATE 2025" at bounding box center [180, 381] width 60 height 11
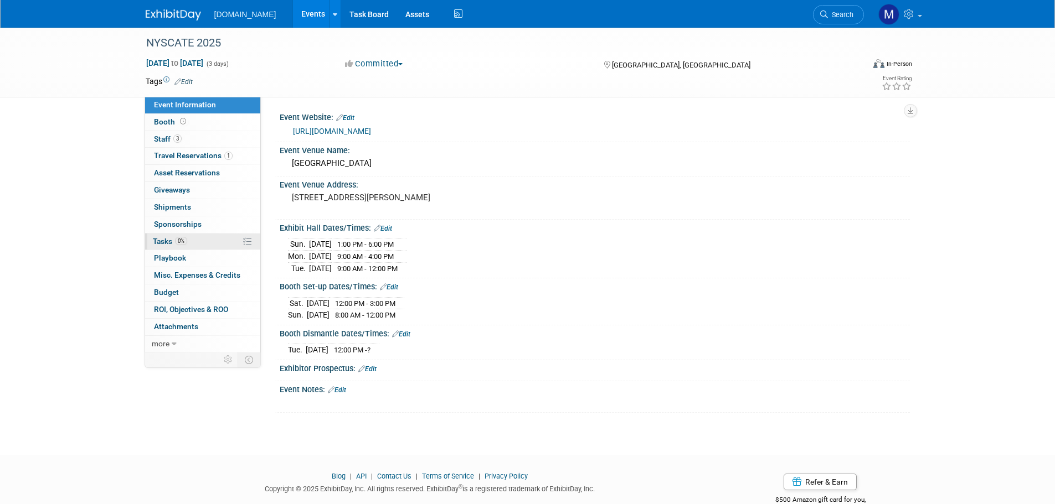
click at [168, 240] on span "Tasks 0%" at bounding box center [170, 241] width 34 height 9
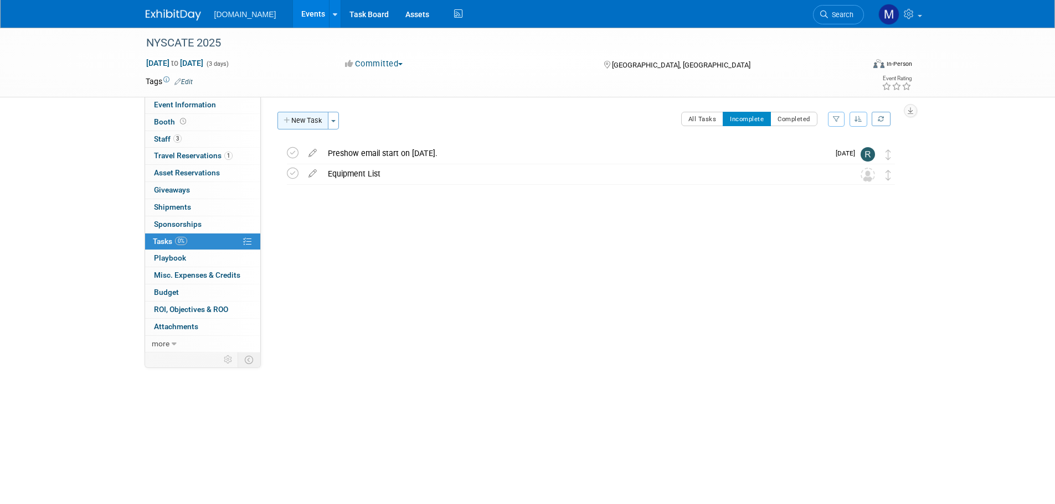
click at [302, 116] on button "New Task" at bounding box center [302, 121] width 51 height 18
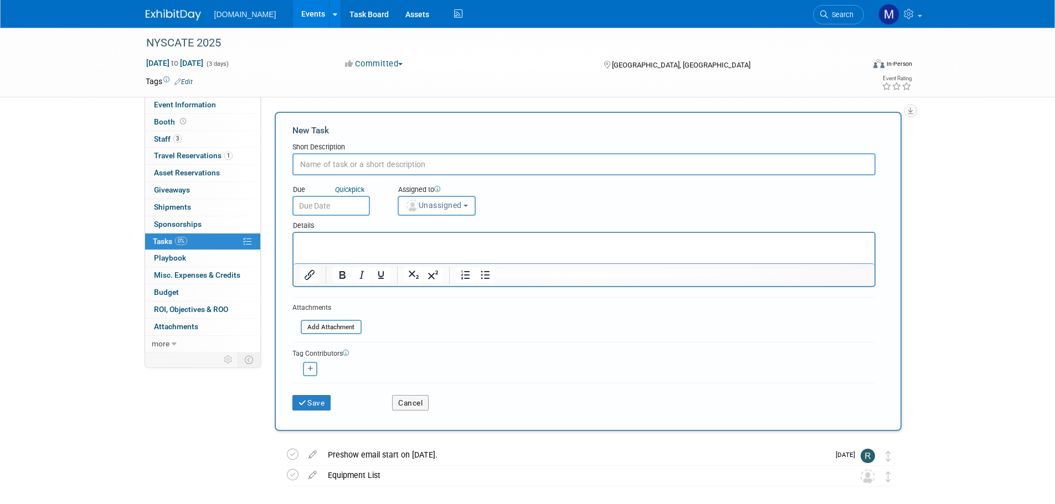
paste input "Table top scavenger [PERSON_NAME] sign"
type input "Table top scavenger [PERSON_NAME] sign"
click at [330, 206] on input "text" at bounding box center [331, 206] width 78 height 20
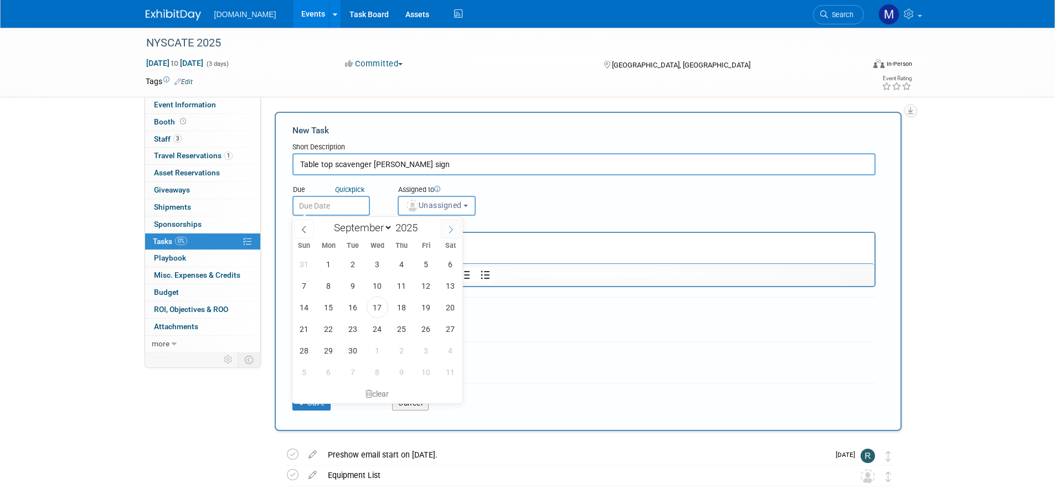
click at [451, 230] on icon at bounding box center [451, 230] width 8 height 8
select select "9"
click at [324, 343] on span "27" at bounding box center [329, 351] width 22 height 22
type input "[DATE]"
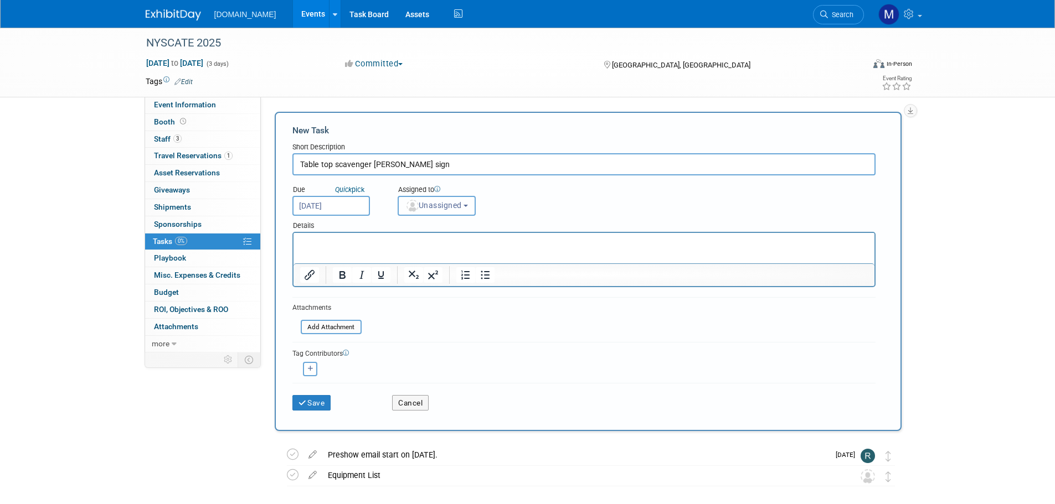
click at [432, 208] on span "Unassigned" at bounding box center [433, 205] width 56 height 9
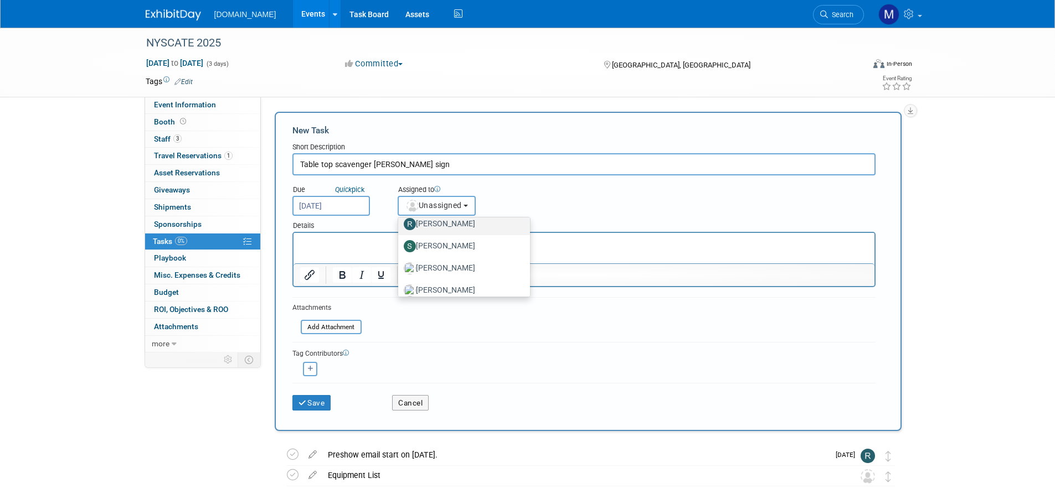
scroll to position [166, 0]
click at [436, 288] on label "[PERSON_NAME]" at bounding box center [462, 289] width 116 height 18
click at [400, 288] on input "[PERSON_NAME]" at bounding box center [396, 287] width 7 height 7
select select "a1cfb3db-9cb6-423b-98f0-e04ce0bbbe74"
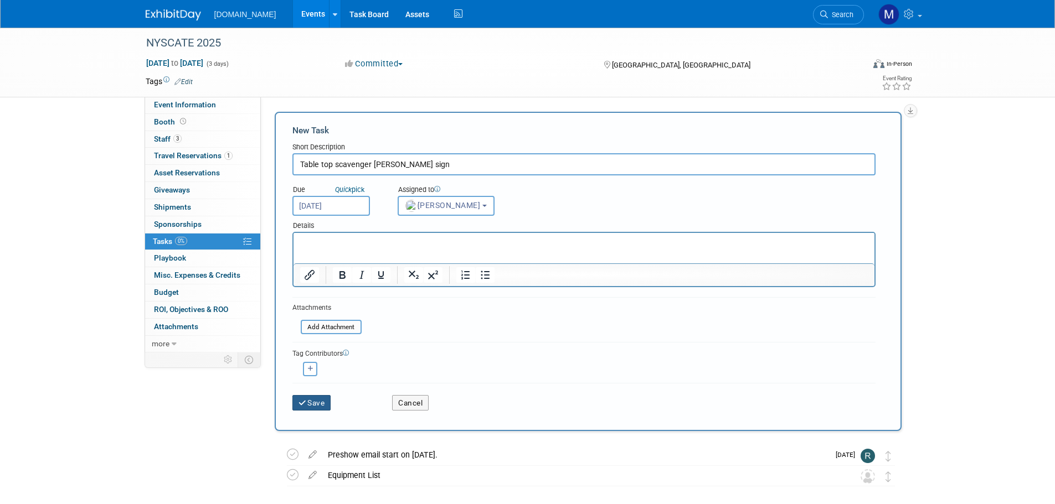
click at [301, 398] on button "Save" at bounding box center [311, 403] width 39 height 16
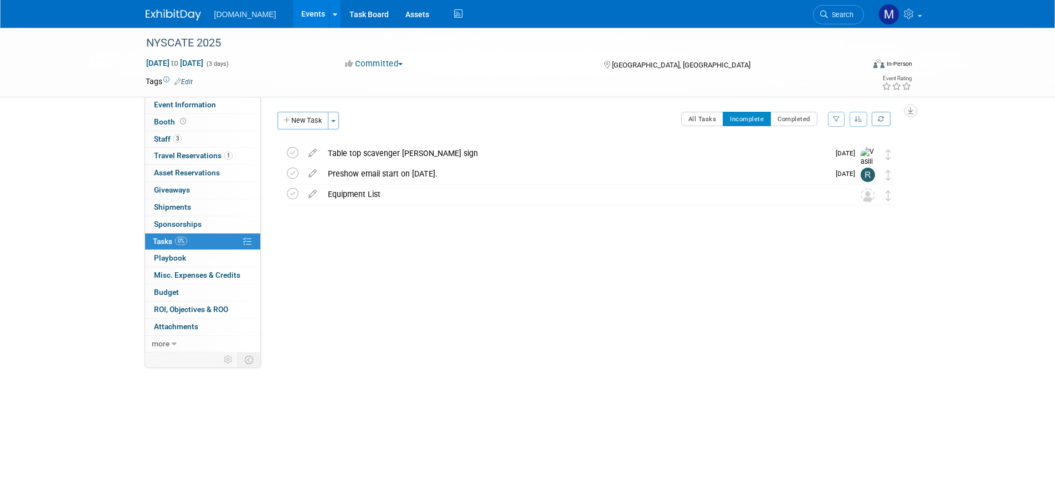
click at [173, 16] on img at bounding box center [173, 14] width 55 height 11
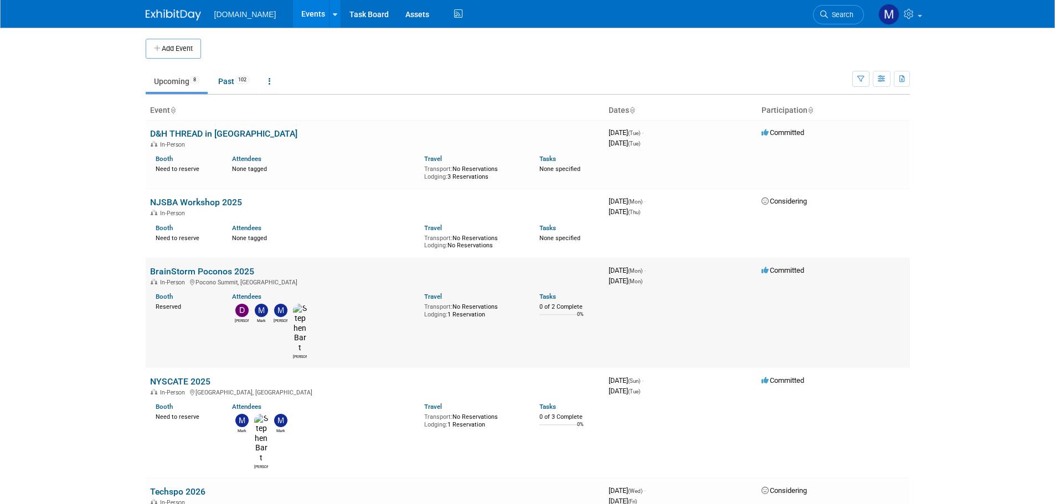
click at [196, 273] on link "BrainStorm Poconos 2025" at bounding box center [202, 271] width 104 height 11
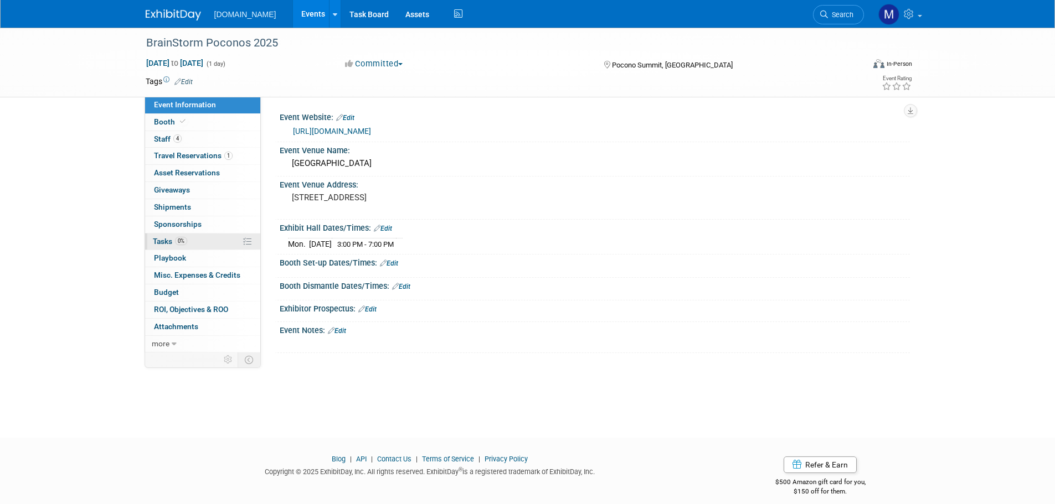
click at [166, 243] on span "Tasks 0%" at bounding box center [170, 241] width 34 height 9
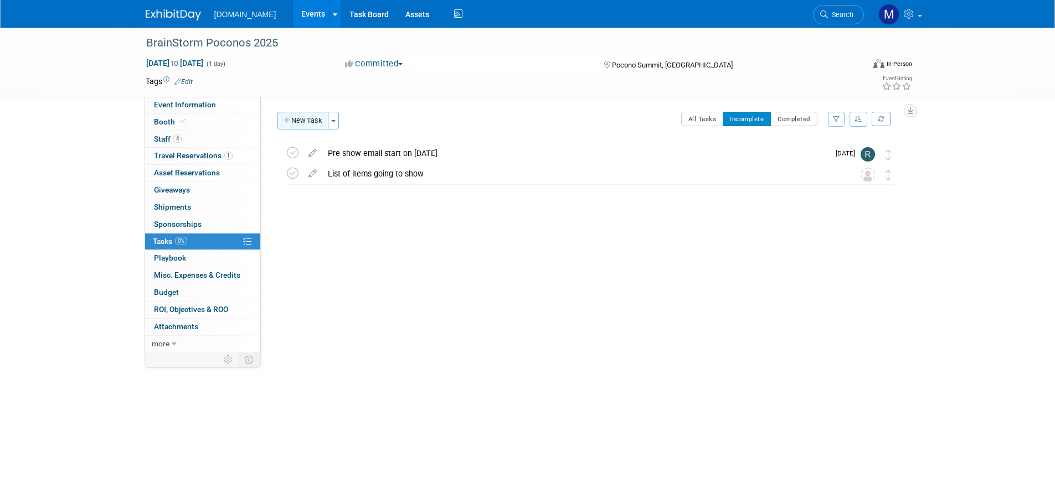
click at [318, 115] on button "New Task" at bounding box center [302, 121] width 51 height 18
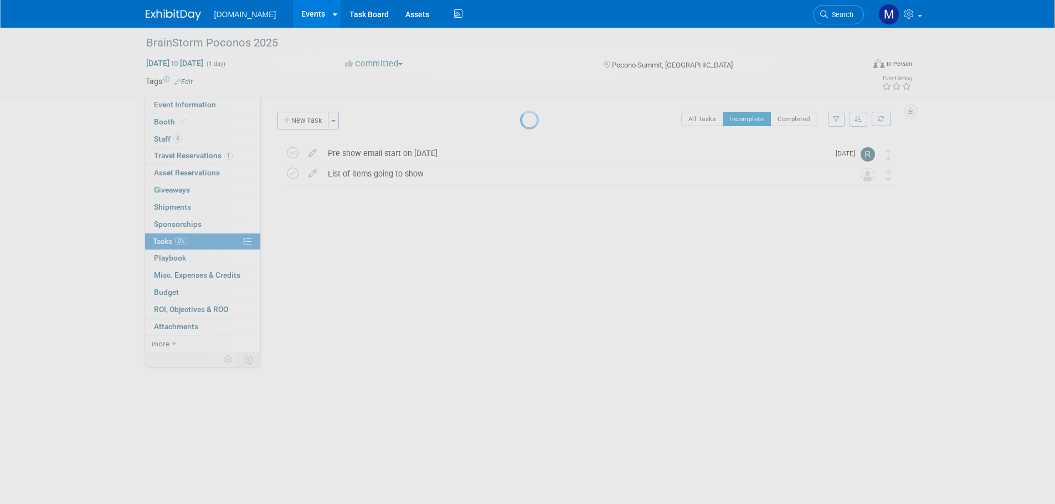
select select "8"
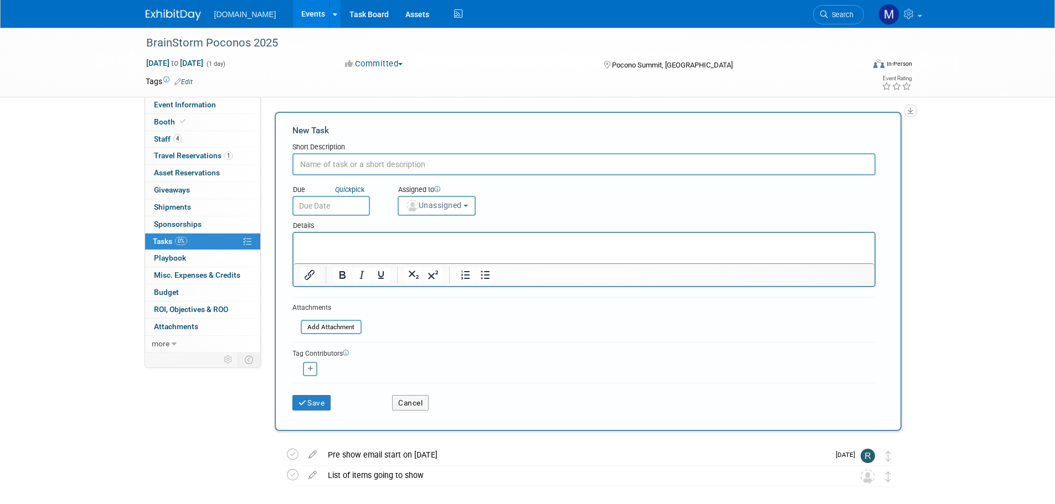
paste input "Table top scavenger [PERSON_NAME] sign"
type input "Table top scavenger [PERSON_NAME] sign"
click at [339, 205] on input "text" at bounding box center [331, 206] width 78 height 20
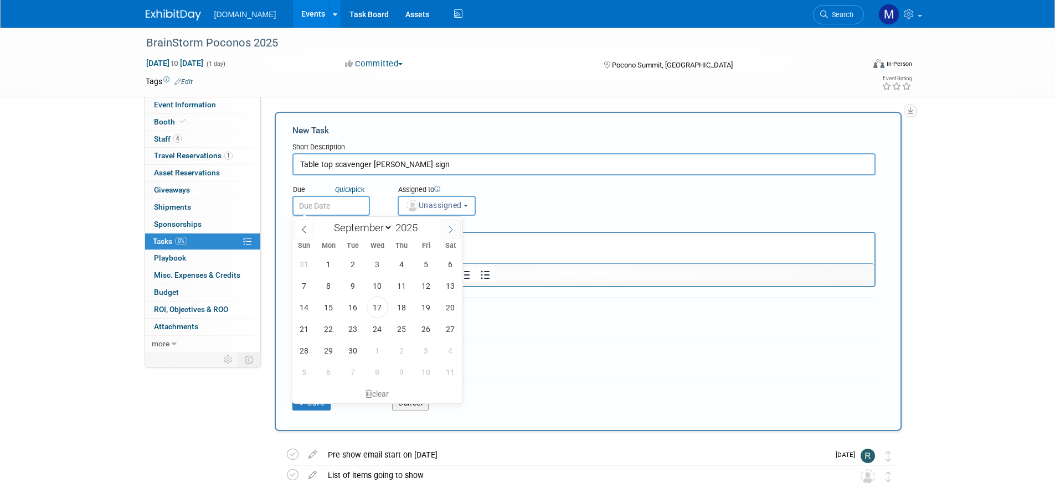
click at [447, 231] on icon at bounding box center [451, 230] width 8 height 8
select select "9"
click at [347, 324] on span "21" at bounding box center [353, 329] width 22 height 22
type input "[DATE]"
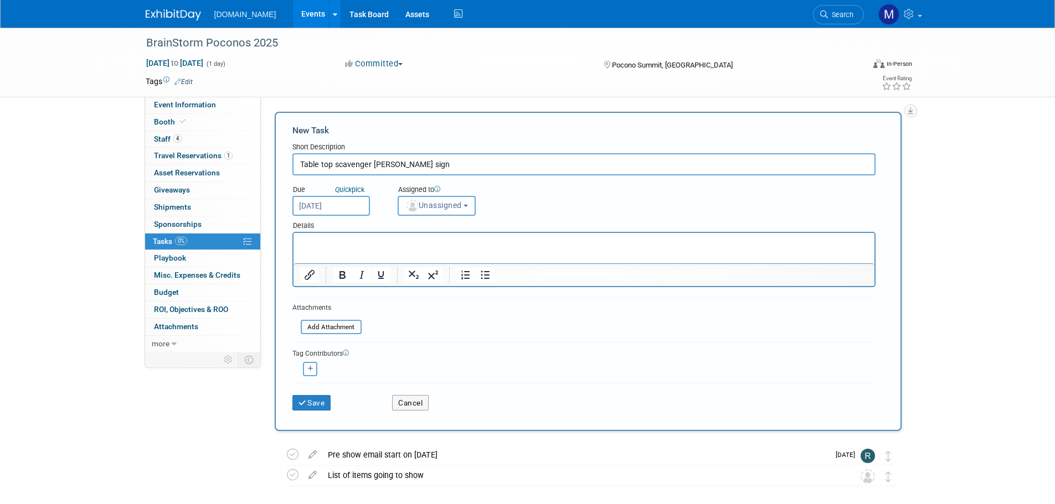
click at [432, 207] on span "Unassigned" at bounding box center [433, 205] width 56 height 9
click at [431, 281] on label "[PERSON_NAME]" at bounding box center [462, 283] width 116 height 18
click at [400, 281] on input "[PERSON_NAME]" at bounding box center [396, 281] width 7 height 7
select select "a1cfb3db-9cb6-423b-98f0-e04ce0bbbe74"
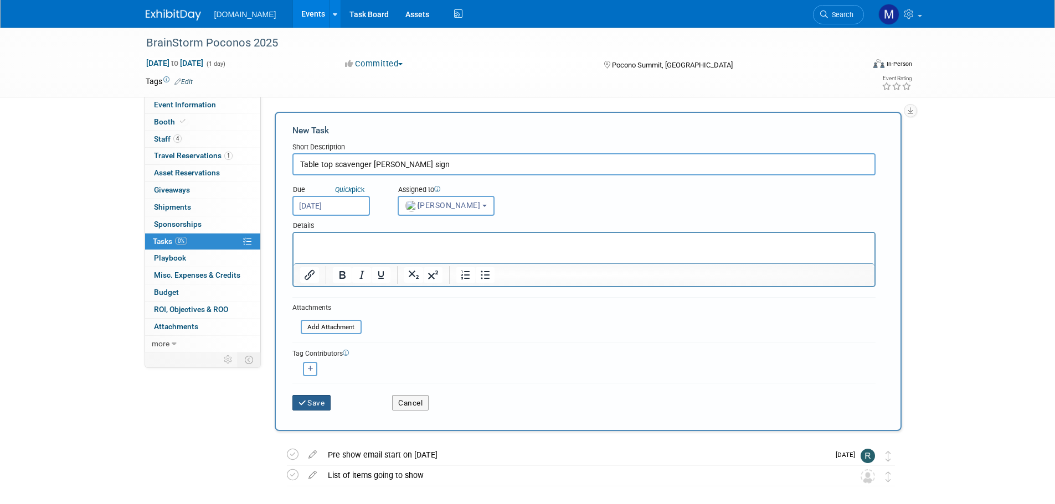
click at [304, 400] on icon "submit" at bounding box center [302, 404] width 9 height 8
